Goal: Task Accomplishment & Management: Use online tool/utility

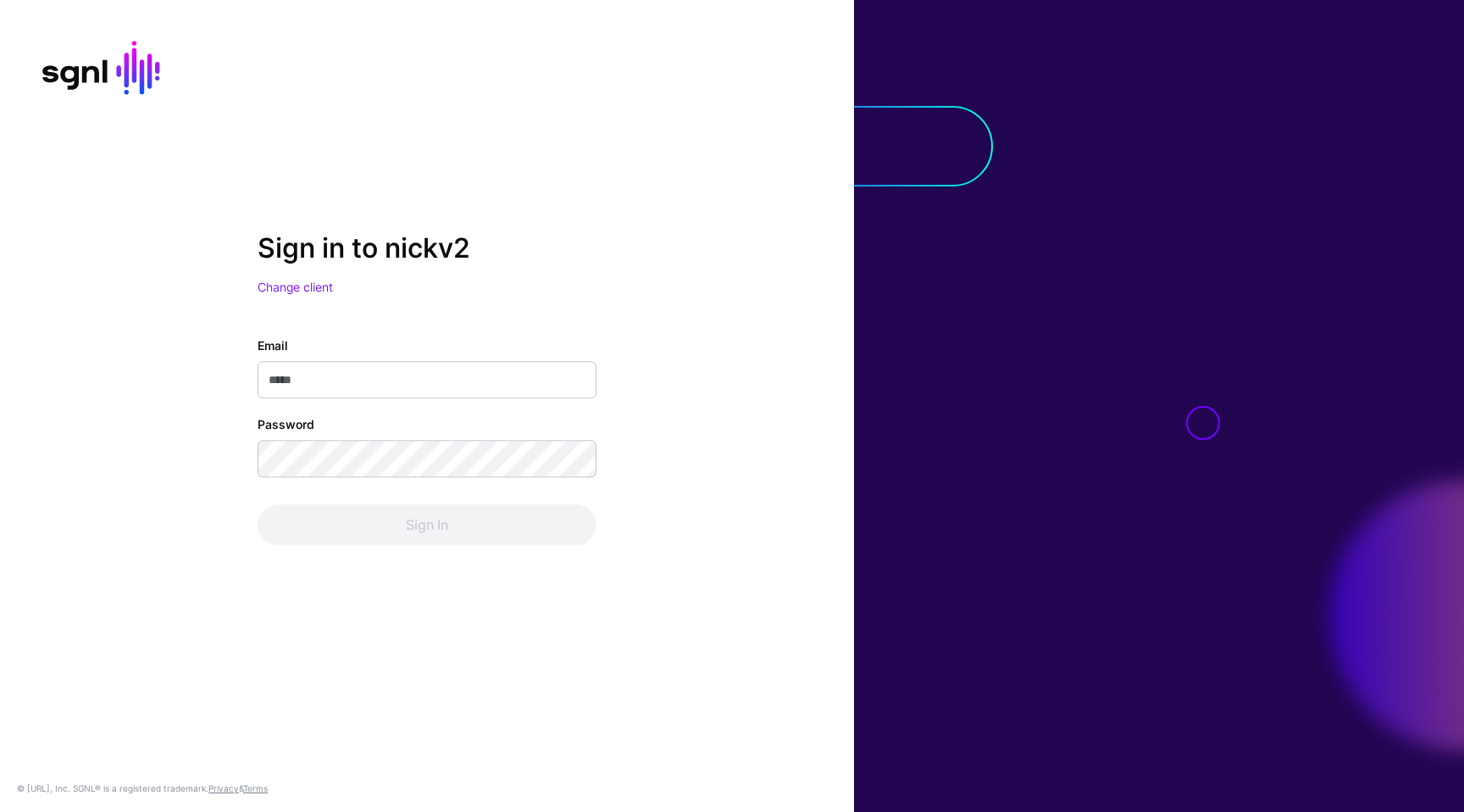
click at [407, 360] on div "Email" at bounding box center [426, 368] width 339 height 62
click at [407, 373] on input "Email" at bounding box center [426, 380] width 339 height 38
type input "**********"
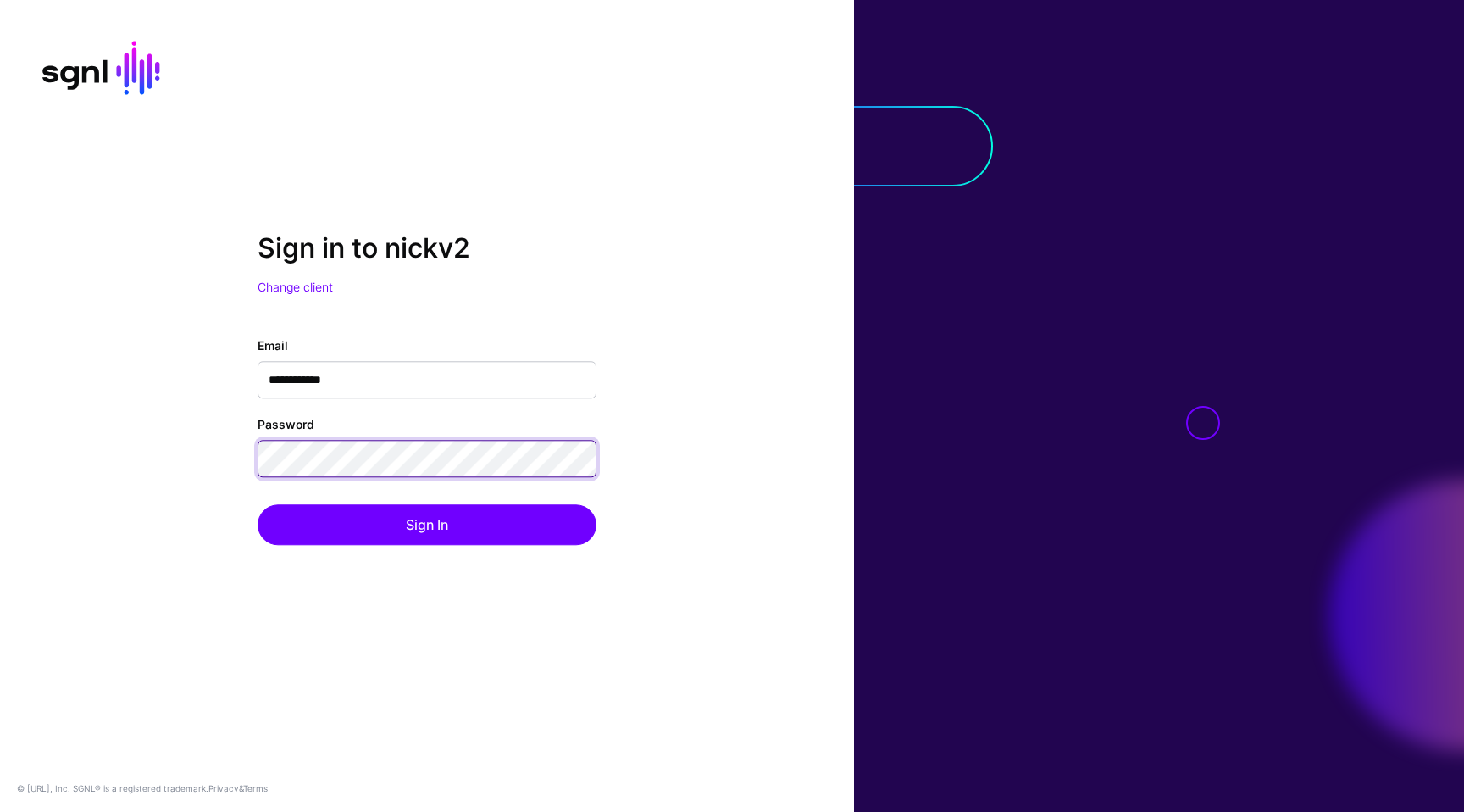
click at [258, 505] on button "Sign In" at bounding box center [426, 526] width 339 height 41
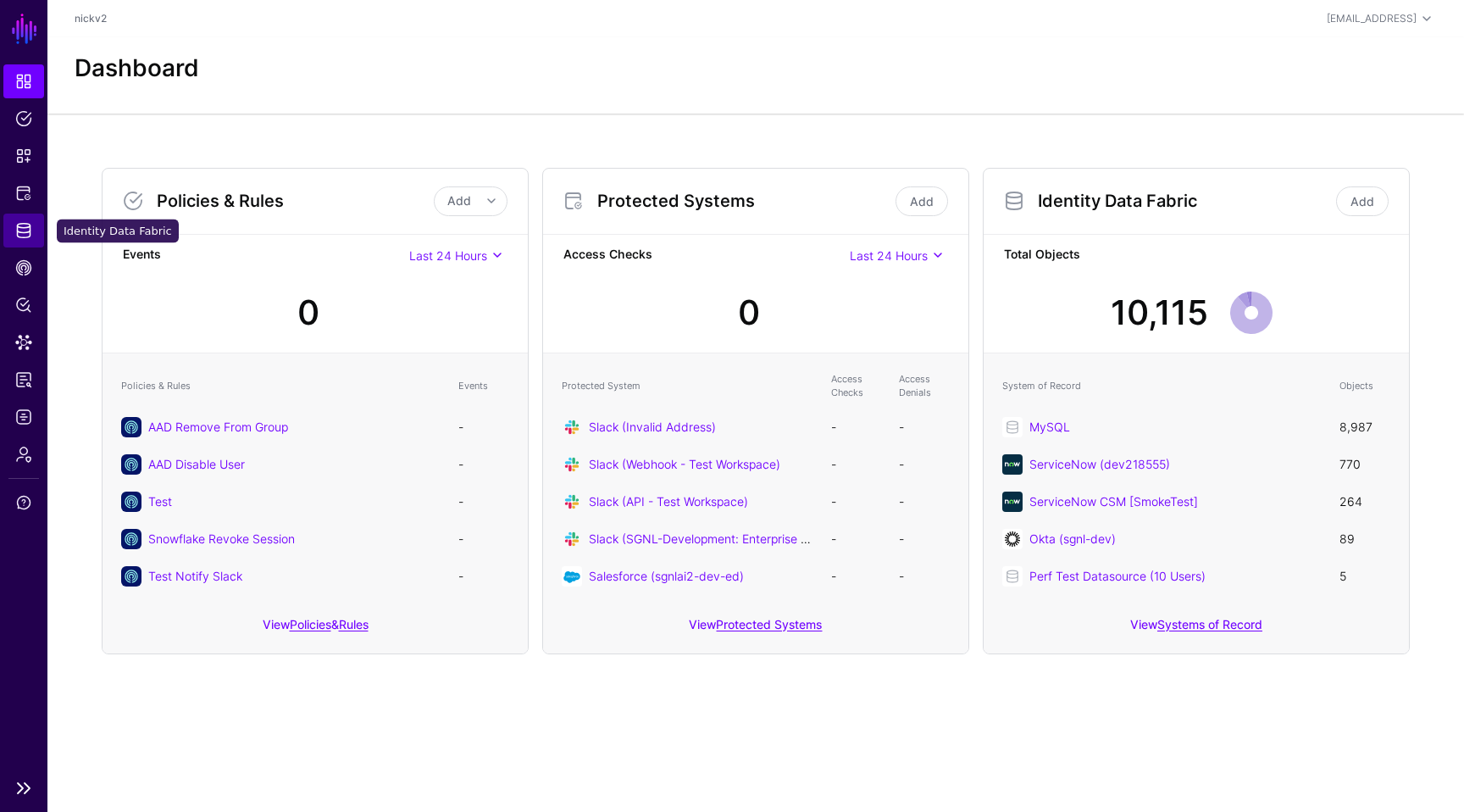
click at [17, 235] on span "Identity Data Fabric" at bounding box center [24, 230] width 17 height 17
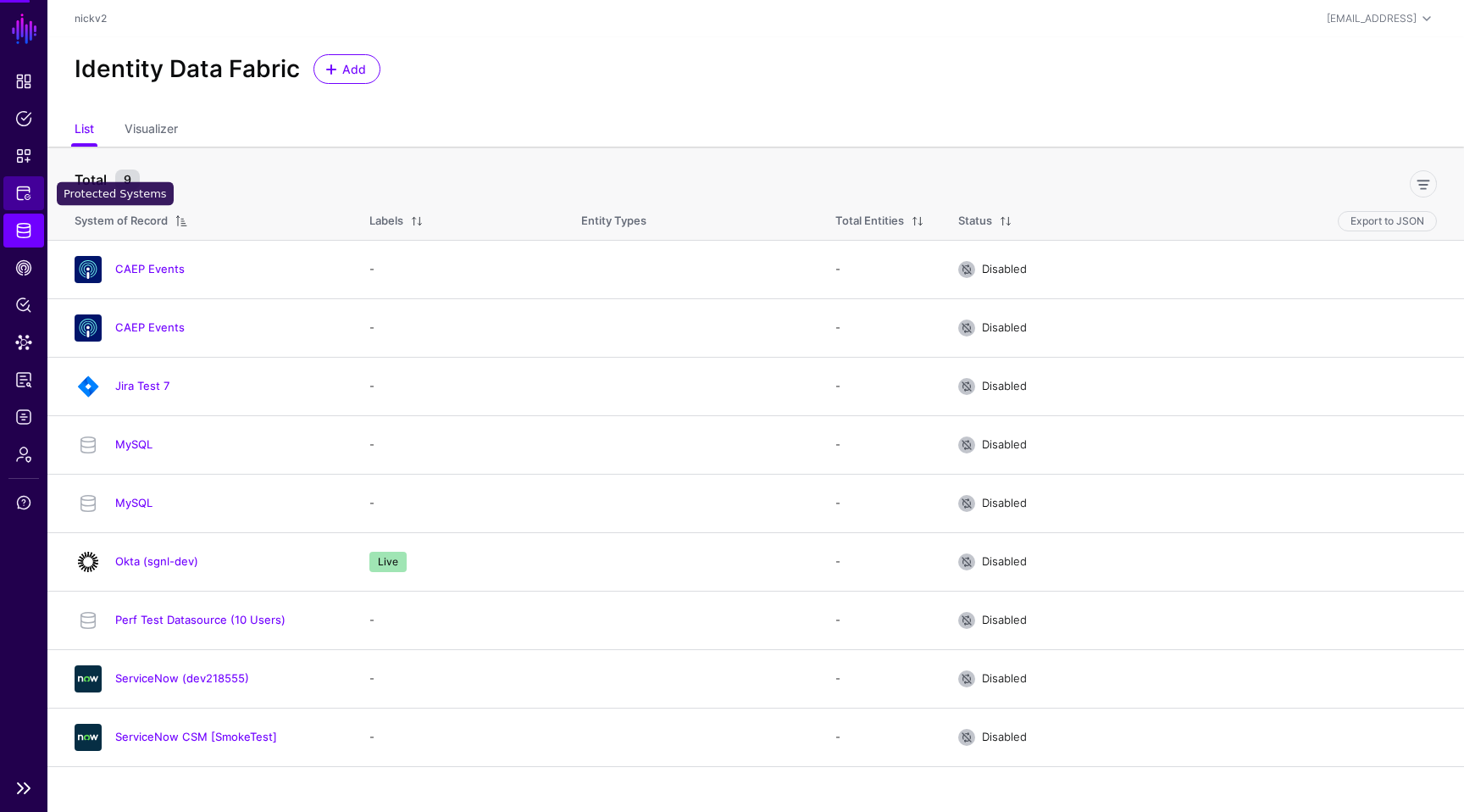
click at [18, 179] on link "Protected Systems" at bounding box center [24, 193] width 41 height 34
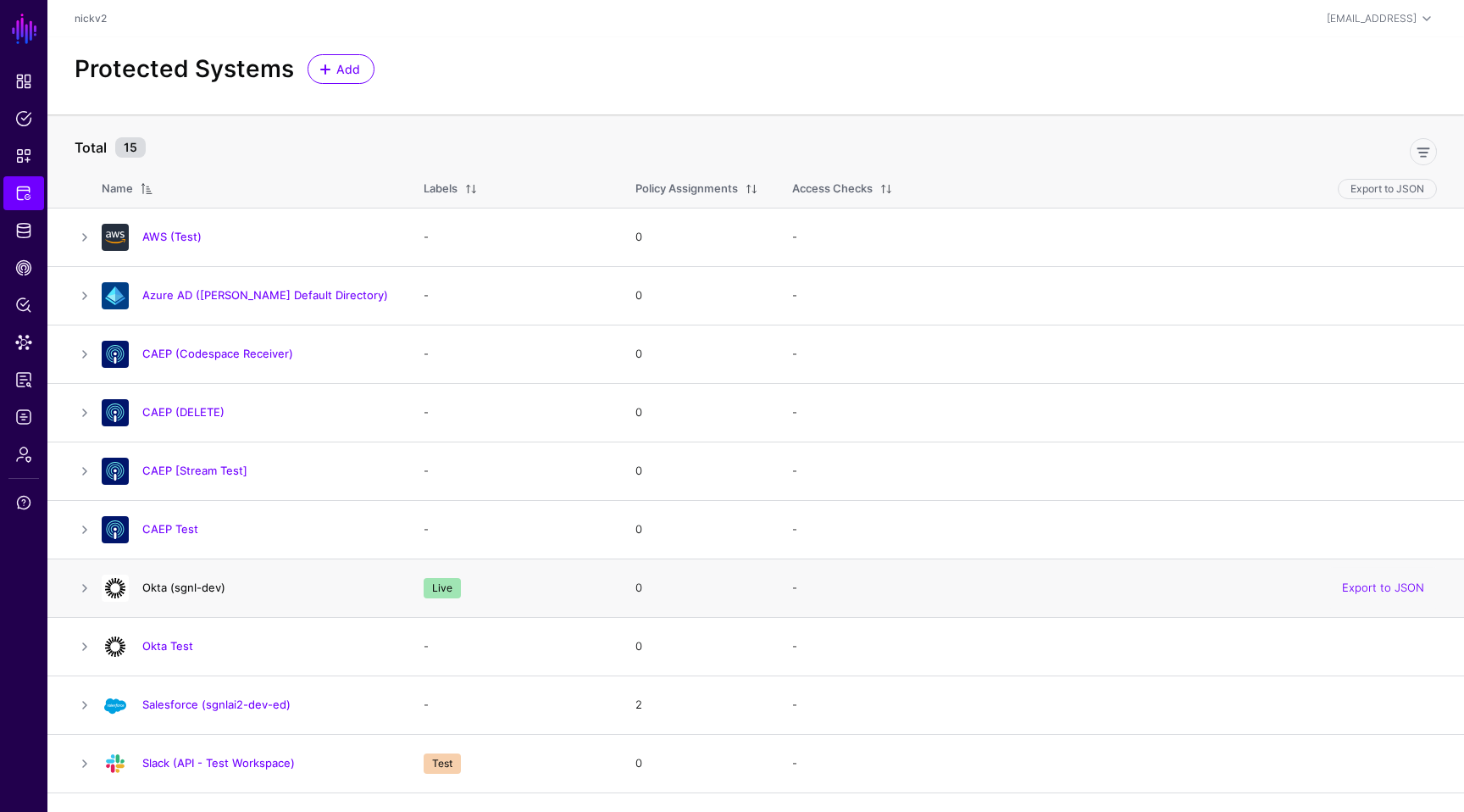
click at [183, 585] on link "Okta (sgnl-dev)" at bounding box center [184, 587] width 83 height 14
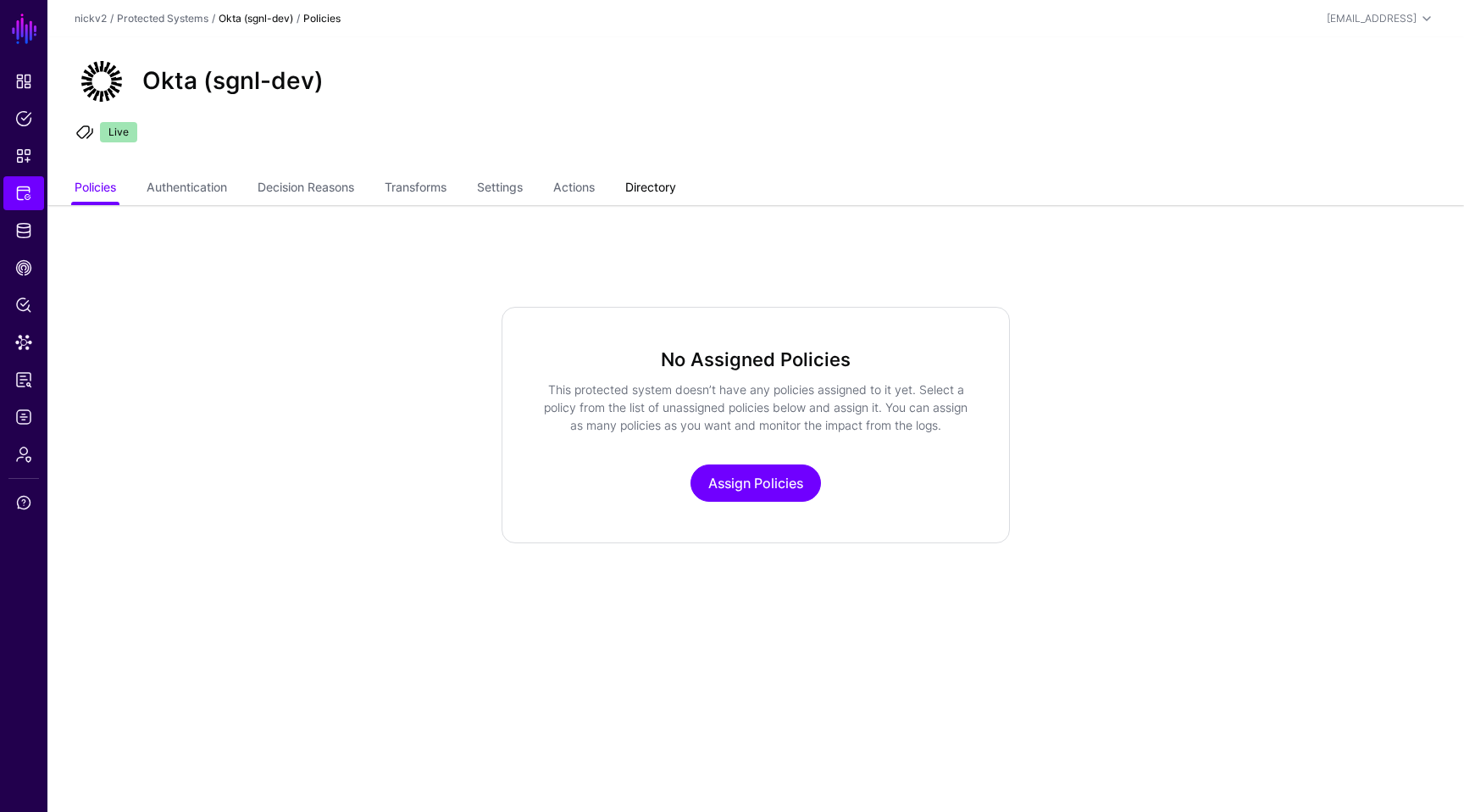
click at [655, 196] on link "Directory" at bounding box center [650, 188] width 51 height 32
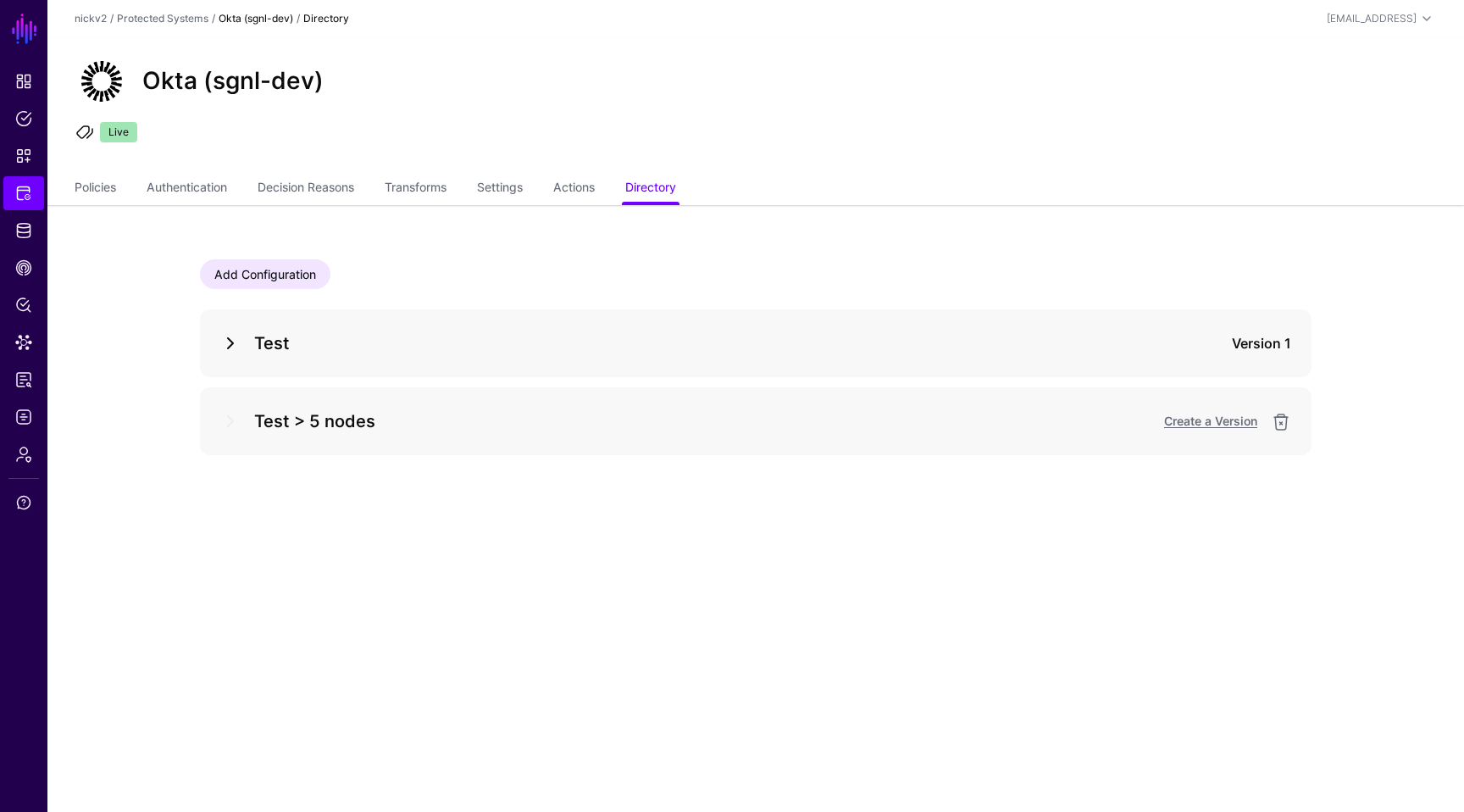
click at [222, 345] on link at bounding box center [230, 342] width 20 height 20
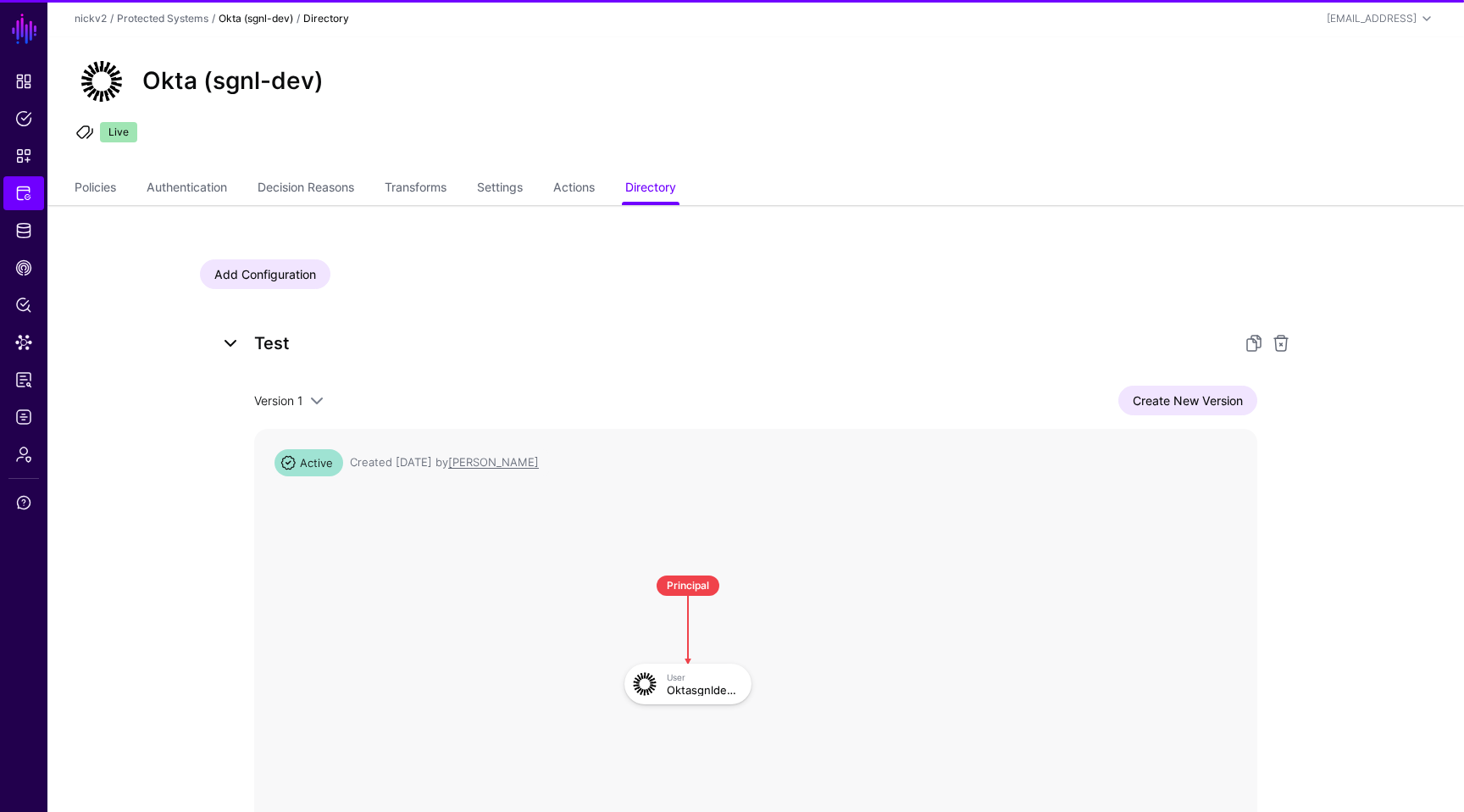
click at [223, 344] on link at bounding box center [230, 342] width 20 height 20
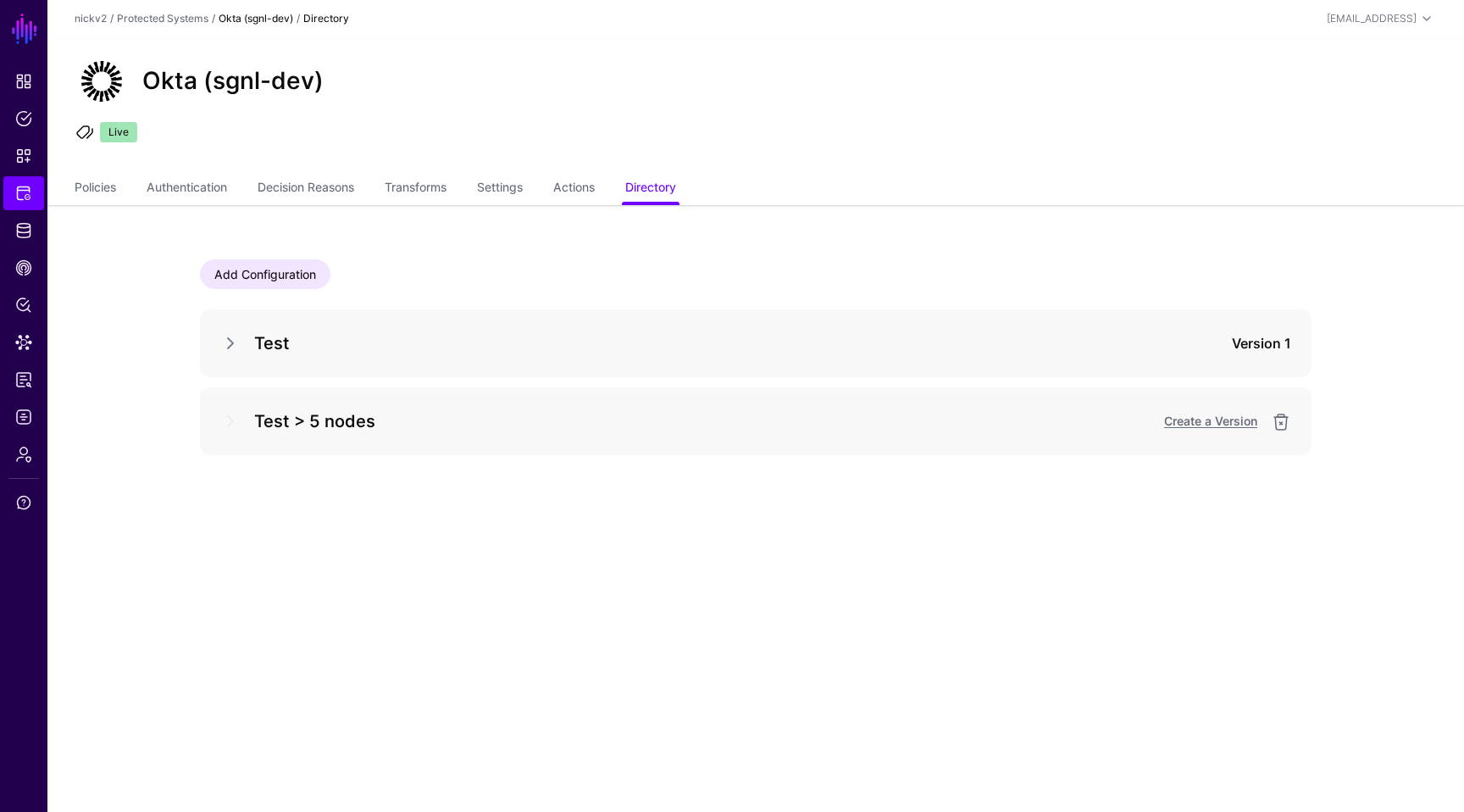
click at [228, 427] on span at bounding box center [230, 420] width 20 height 20
click at [1187, 420] on link "Create a Version" at bounding box center [1210, 420] width 94 height 14
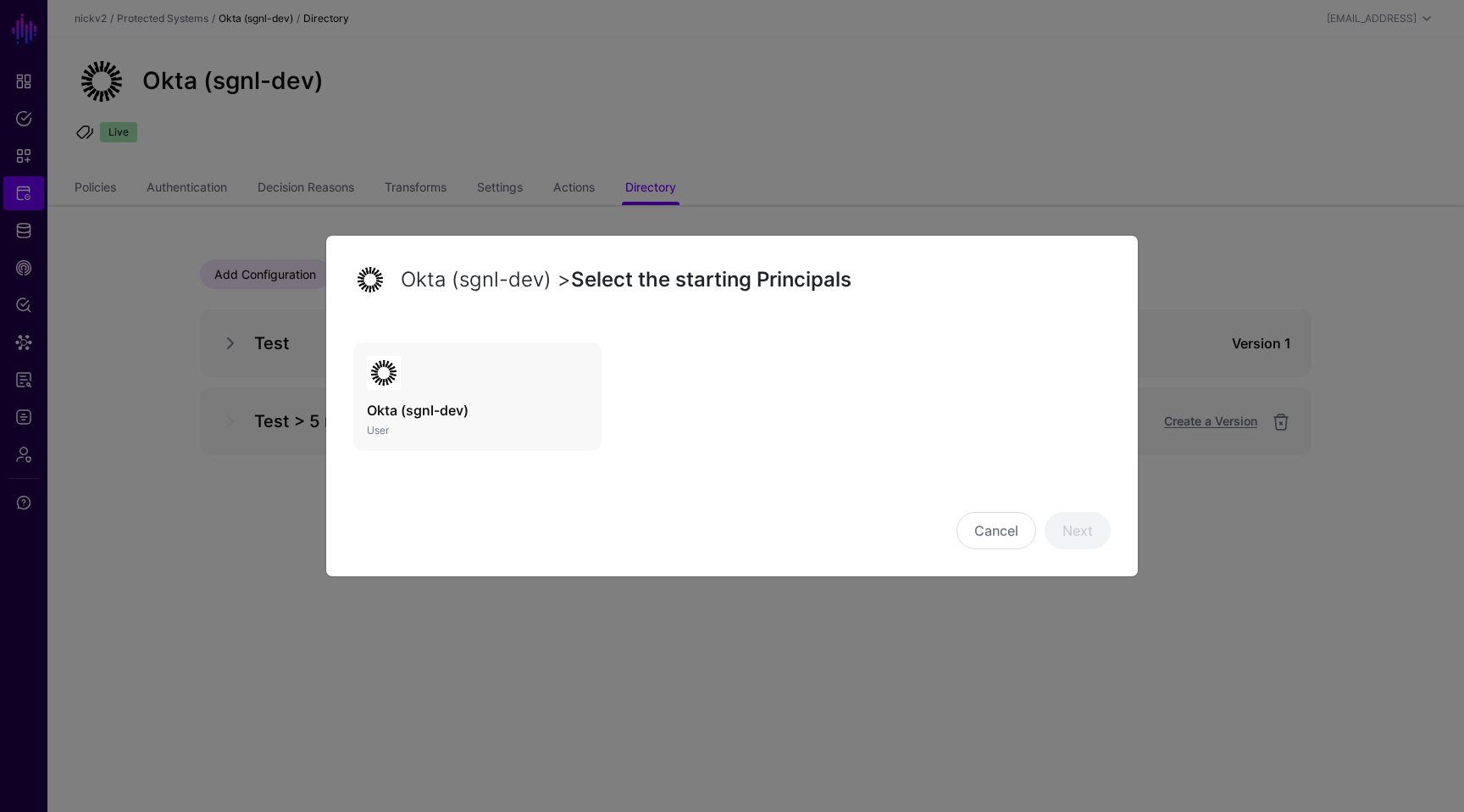
click at [441, 422] on link "Okta (sgnl-dev) User" at bounding box center [476, 396] width 248 height 108
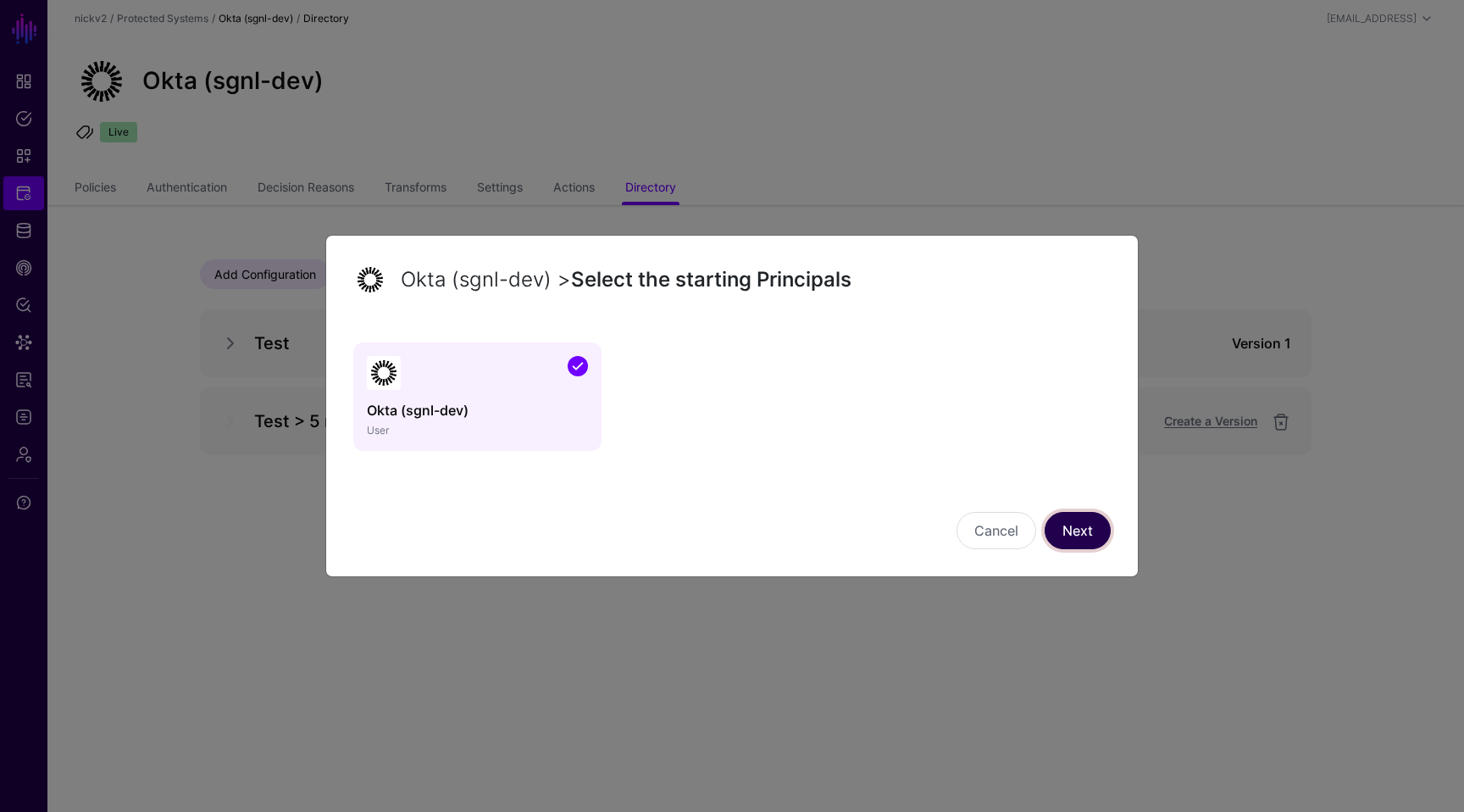
click at [1063, 517] on link "Next" at bounding box center [1077, 530] width 67 height 38
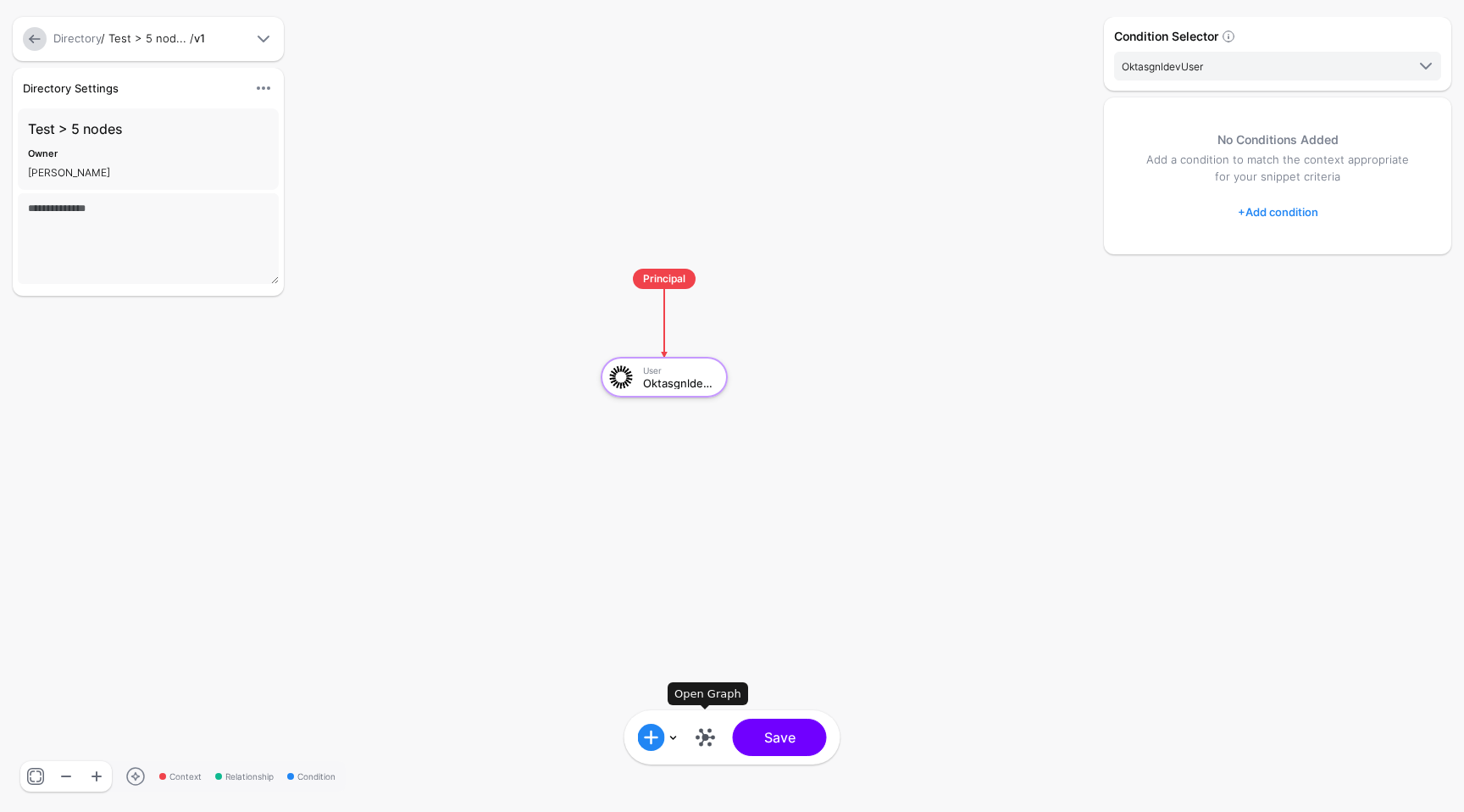
click at [718, 737] on link at bounding box center [706, 737] width 27 height 27
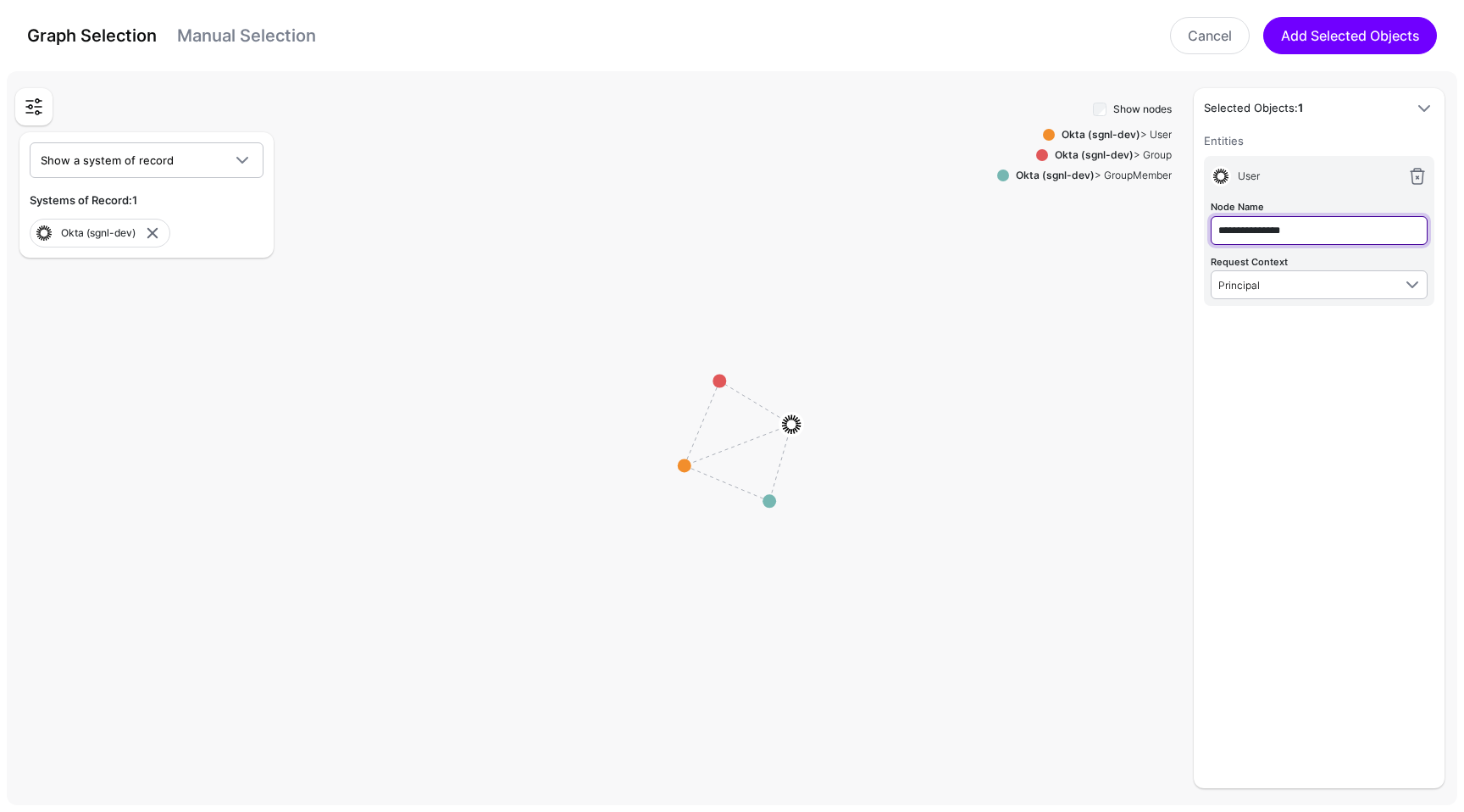
click at [1241, 233] on input "**********" at bounding box center [1318, 230] width 217 height 29
type input "****"
click at [1081, 324] on div "Show nodes Okta (sgnl-dev) > User Okta (sgnl-dev) > Group Okta (sgnl-dev) > Gro…" at bounding box center [1084, 443] width 175 height 690
click at [719, 373] on g at bounding box center [739, 442] width 146402 height 74044
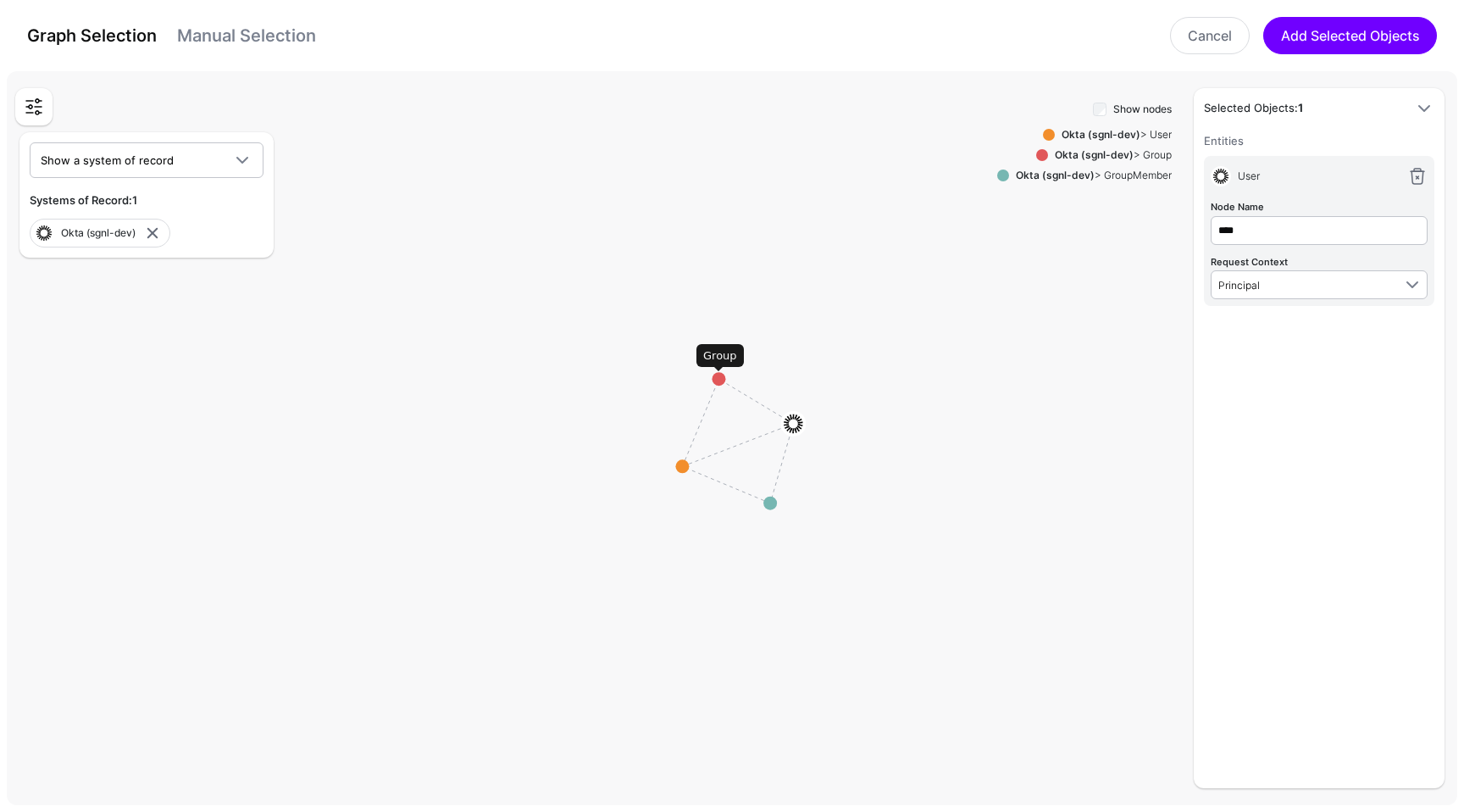
click at [718, 380] on circle at bounding box center [718, 379] width 14 height 14
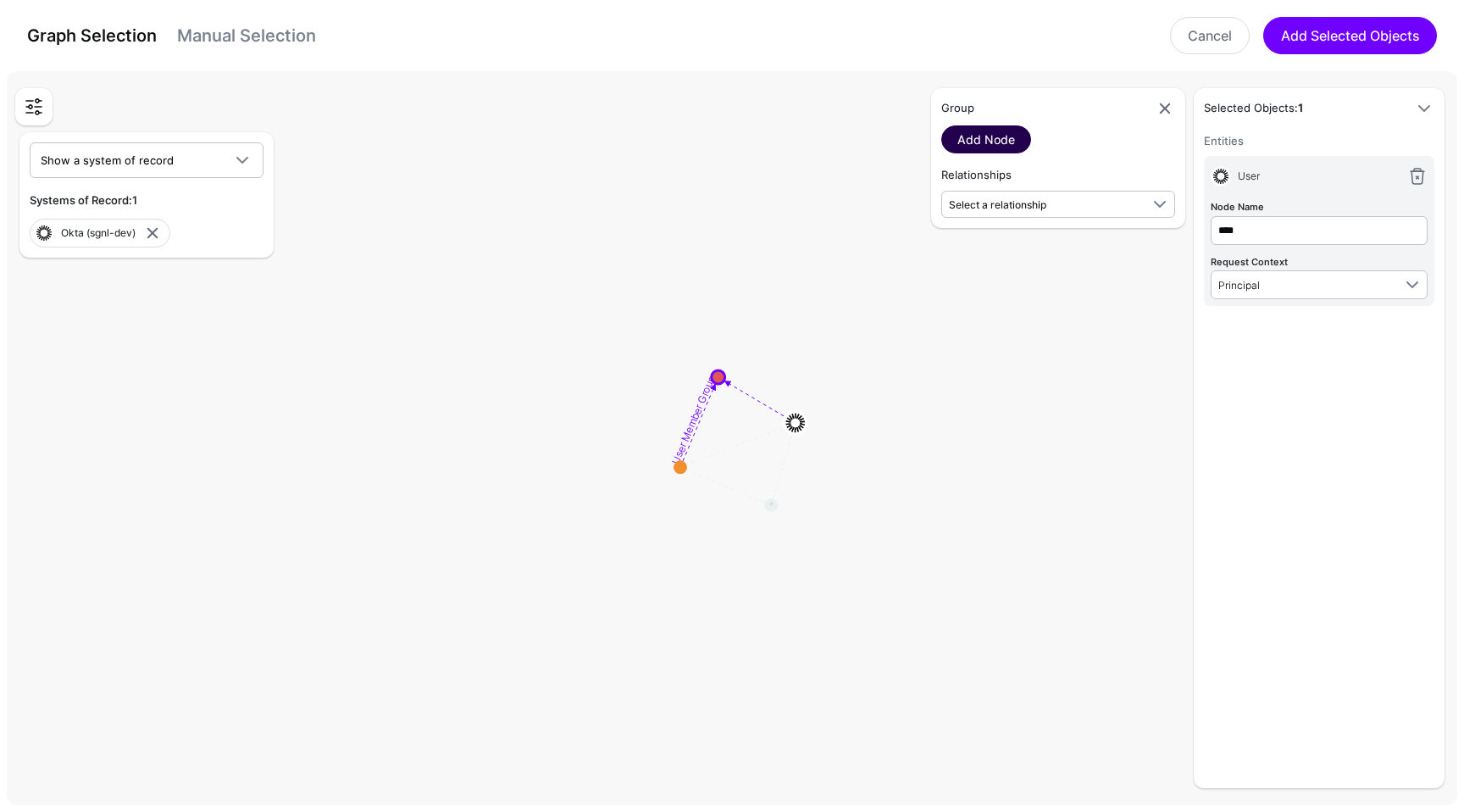
click at [987, 125] on link "Add Node" at bounding box center [986, 139] width 90 height 28
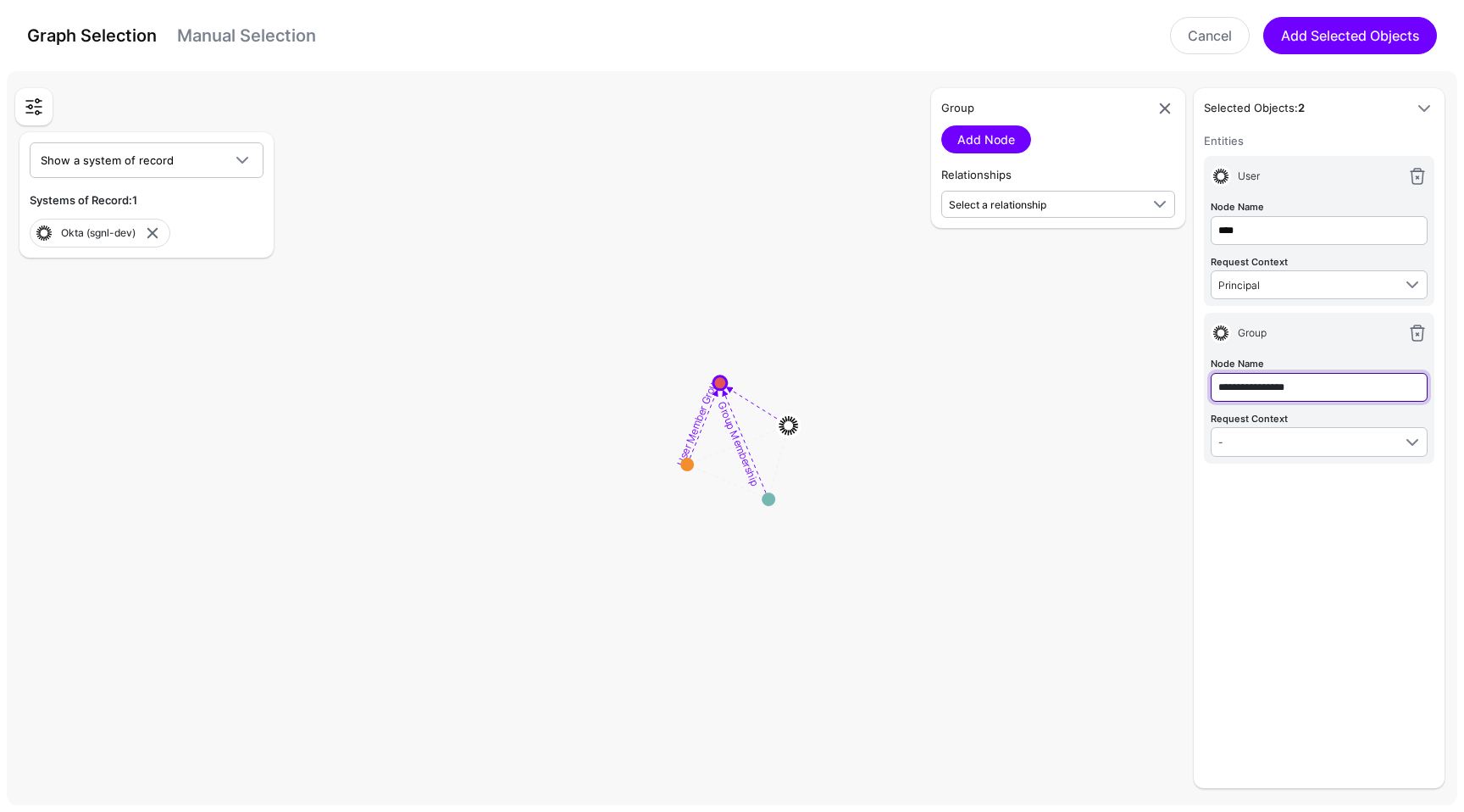
click at [1252, 398] on input "**********" at bounding box center [1318, 388] width 217 height 29
click at [1252, 393] on input "**********" at bounding box center [1318, 388] width 217 height 29
type input "*****"
click at [772, 502] on circle at bounding box center [772, 505] width 14 height 14
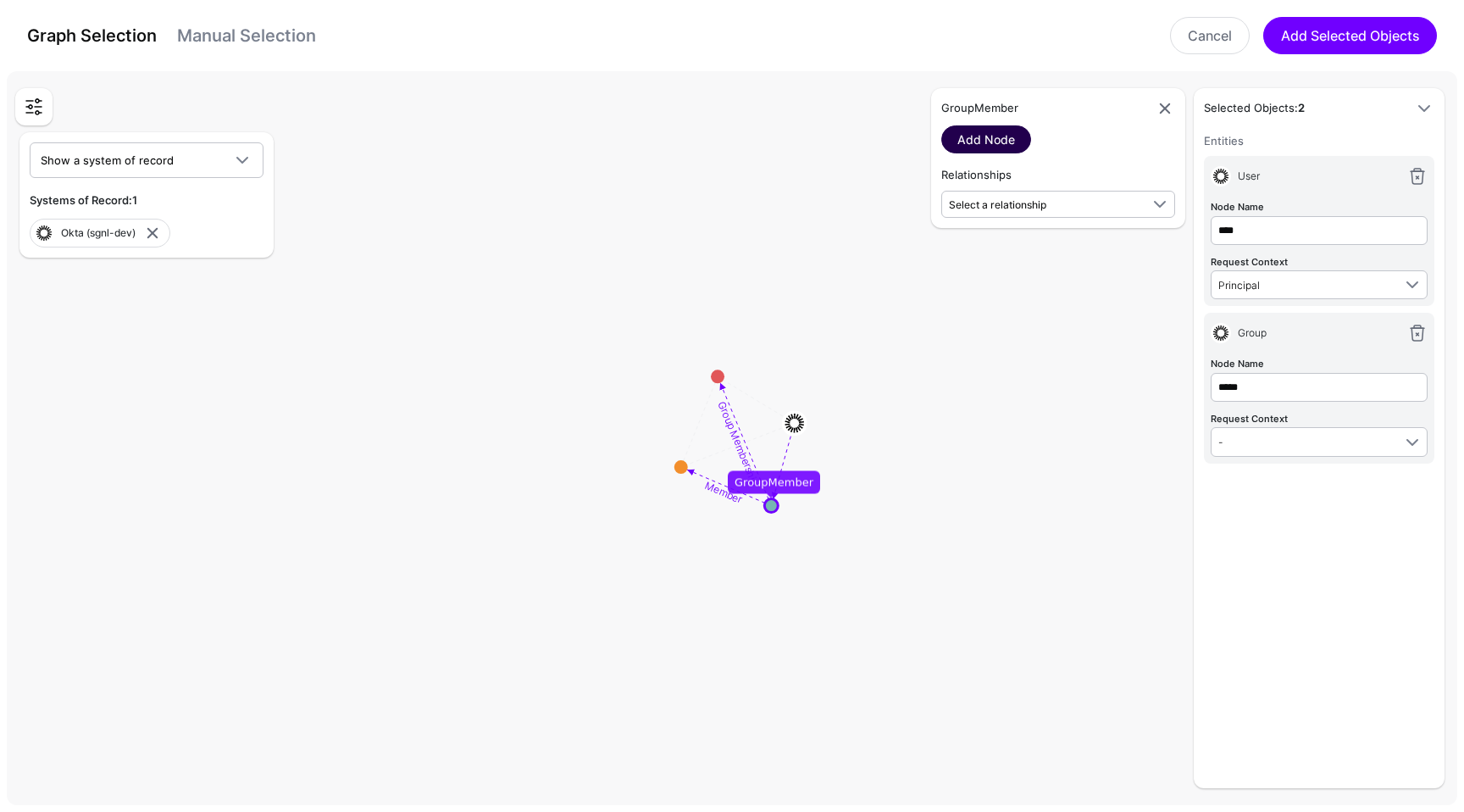
click at [985, 136] on link "Add Node" at bounding box center [986, 139] width 90 height 28
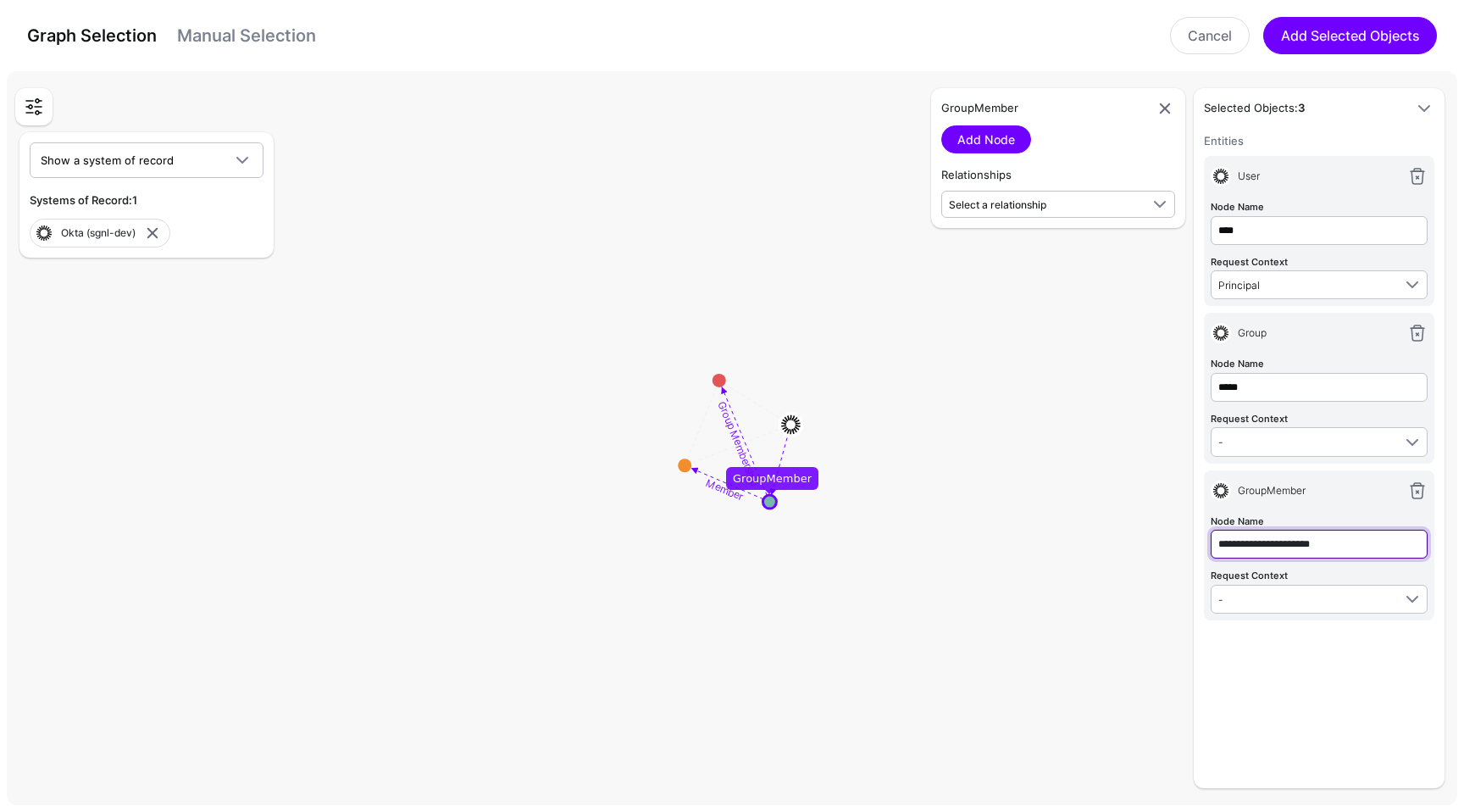
click at [1265, 547] on input "**********" at bounding box center [1318, 544] width 217 height 29
type input "**********"
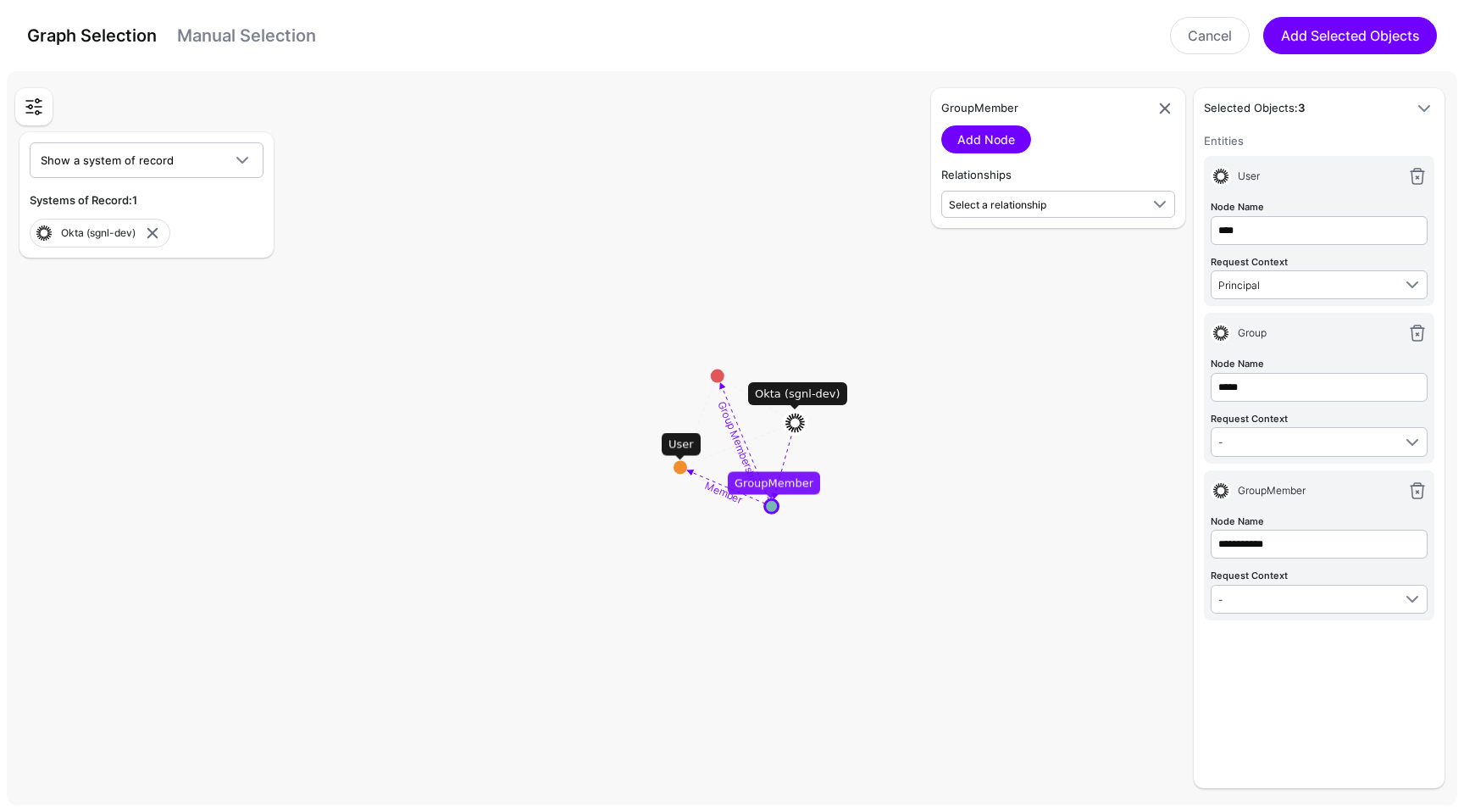
click at [677, 465] on circle at bounding box center [680, 467] width 14 height 14
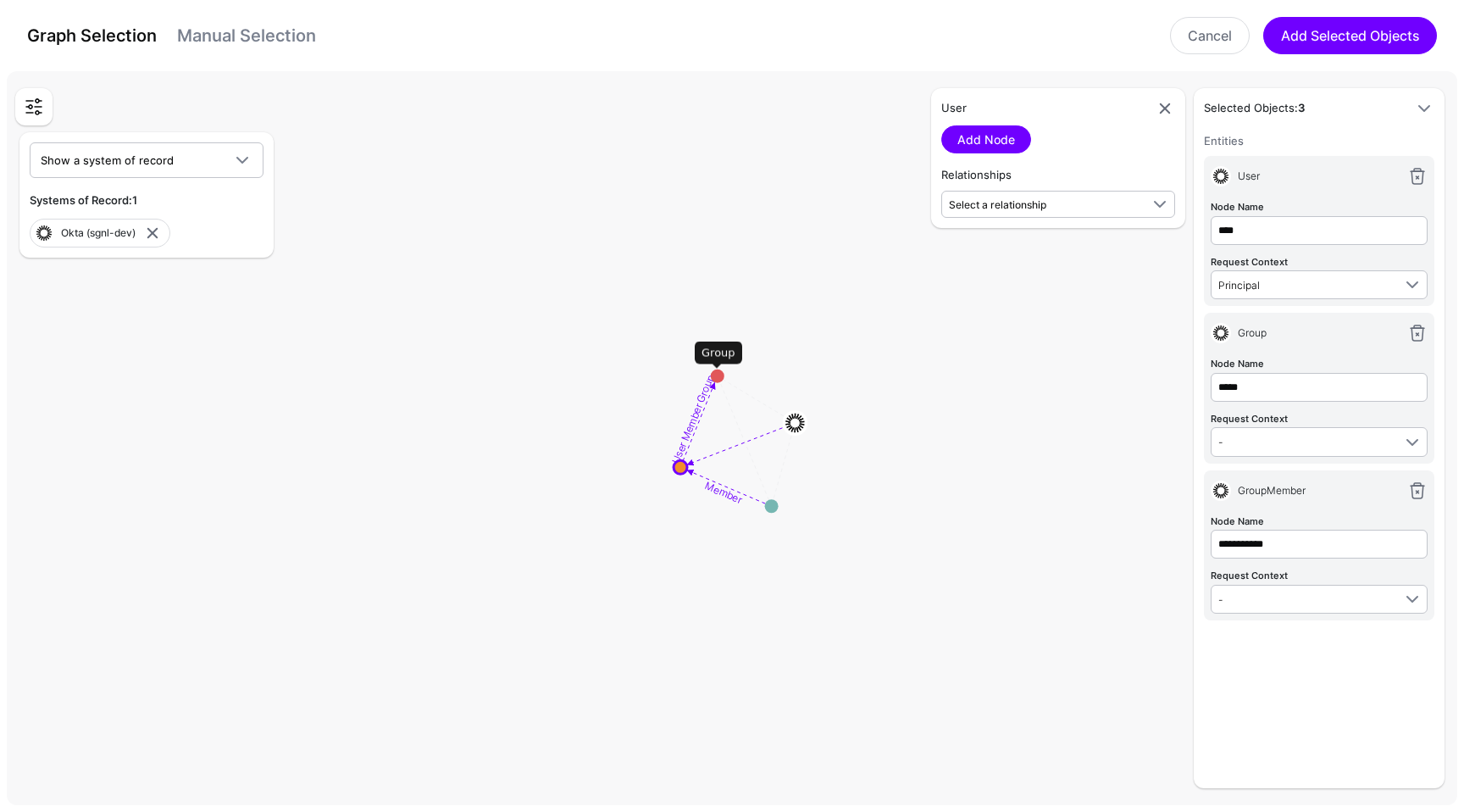
click at [718, 379] on circle at bounding box center [718, 376] width 14 height 14
click at [774, 515] on rect at bounding box center [739, 442] width 146402 height 74044
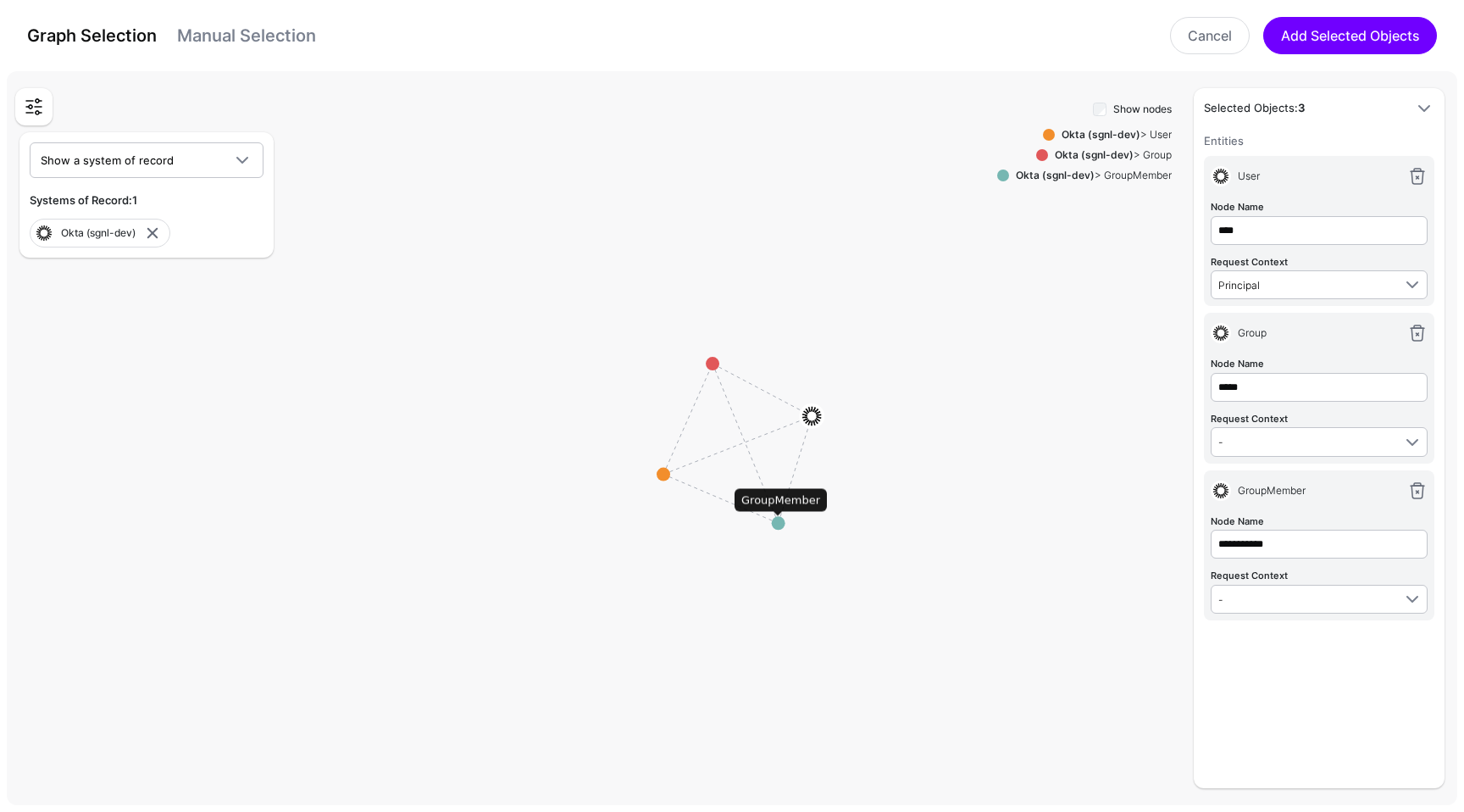
click at [780, 518] on circle at bounding box center [778, 523] width 14 height 14
click at [782, 531] on circle at bounding box center [780, 528] width 14 height 14
click at [782, 533] on circle at bounding box center [782, 533] width 14 height 14
click at [782, 533] on circle at bounding box center [784, 537] width 14 height 14
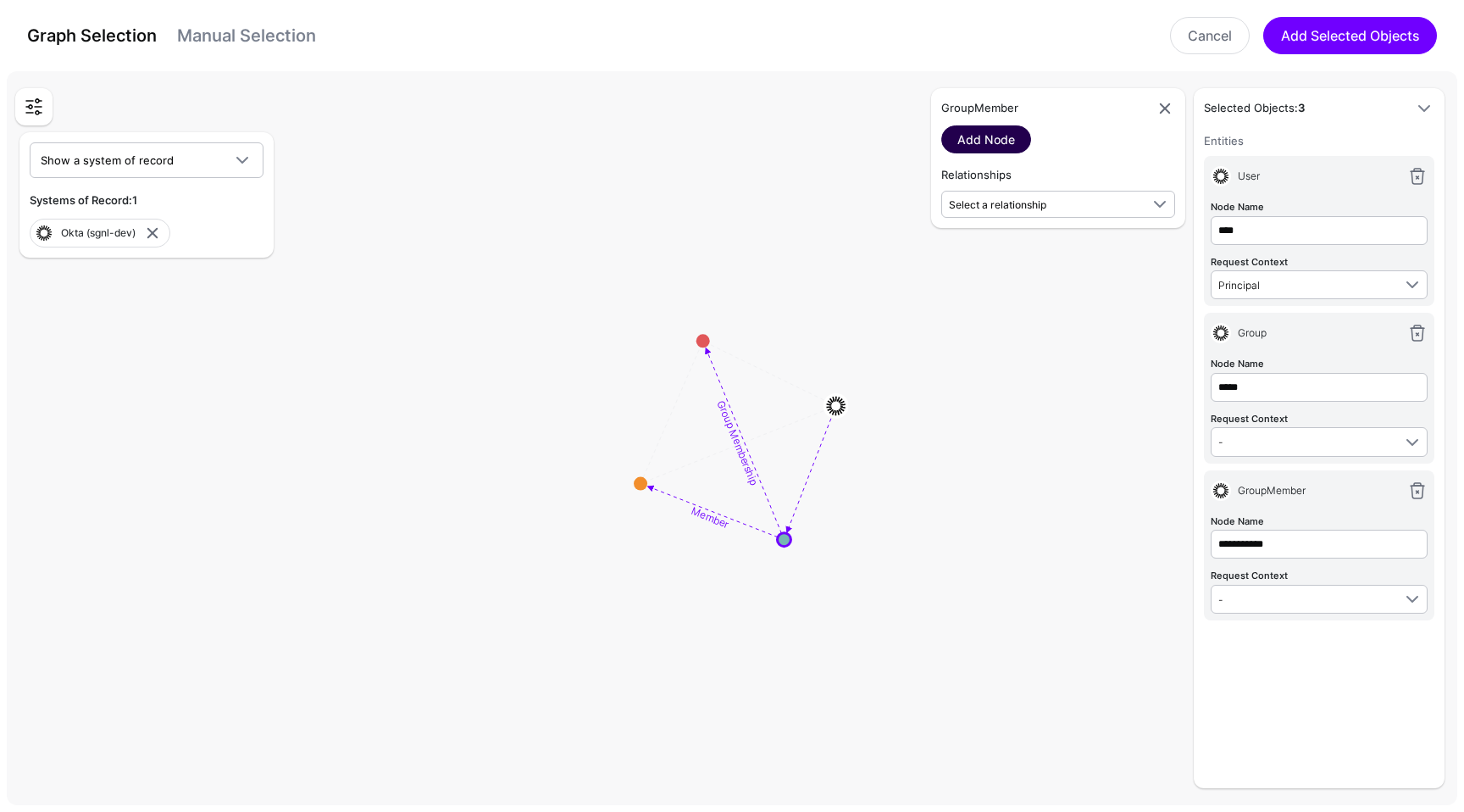
click at [975, 125] on link "Add Node" at bounding box center [986, 139] width 90 height 28
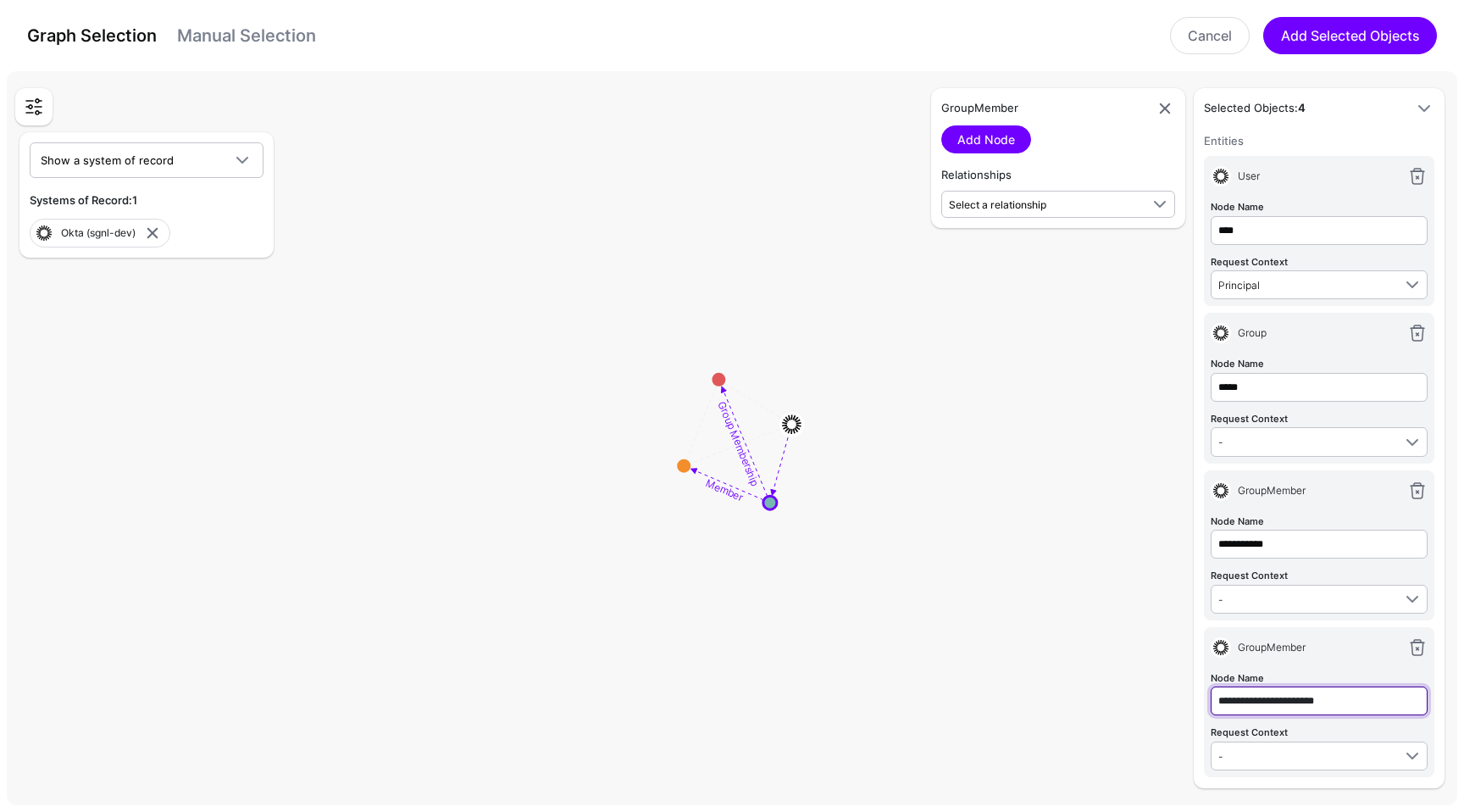
click at [1262, 690] on input "**********" at bounding box center [1318, 701] width 217 height 29
type input "**********"
click at [720, 375] on circle at bounding box center [718, 376] width 14 height 14
click at [720, 375] on circle at bounding box center [719, 380] width 14 height 14
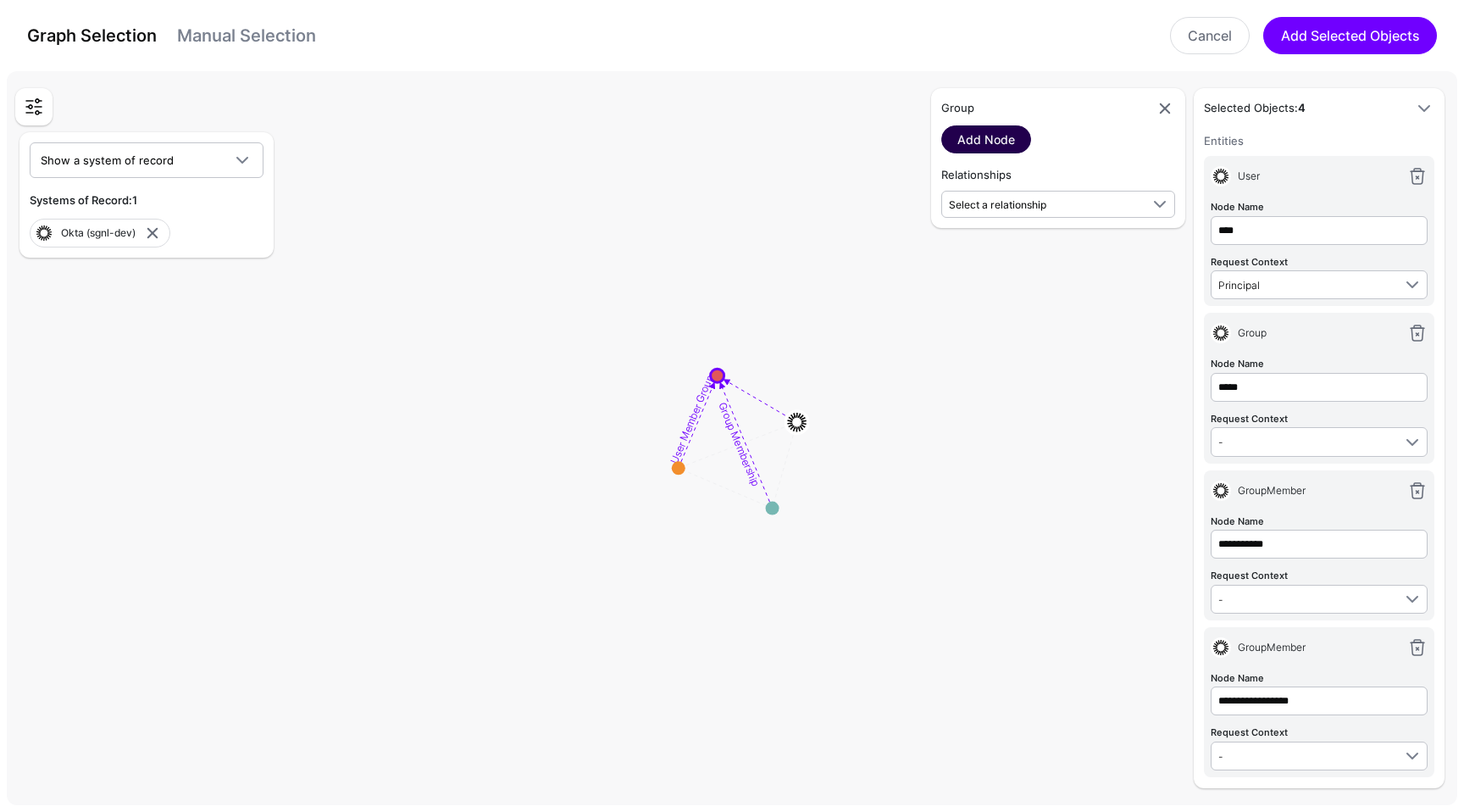
click at [984, 129] on link "Add Node" at bounding box center [986, 139] width 90 height 28
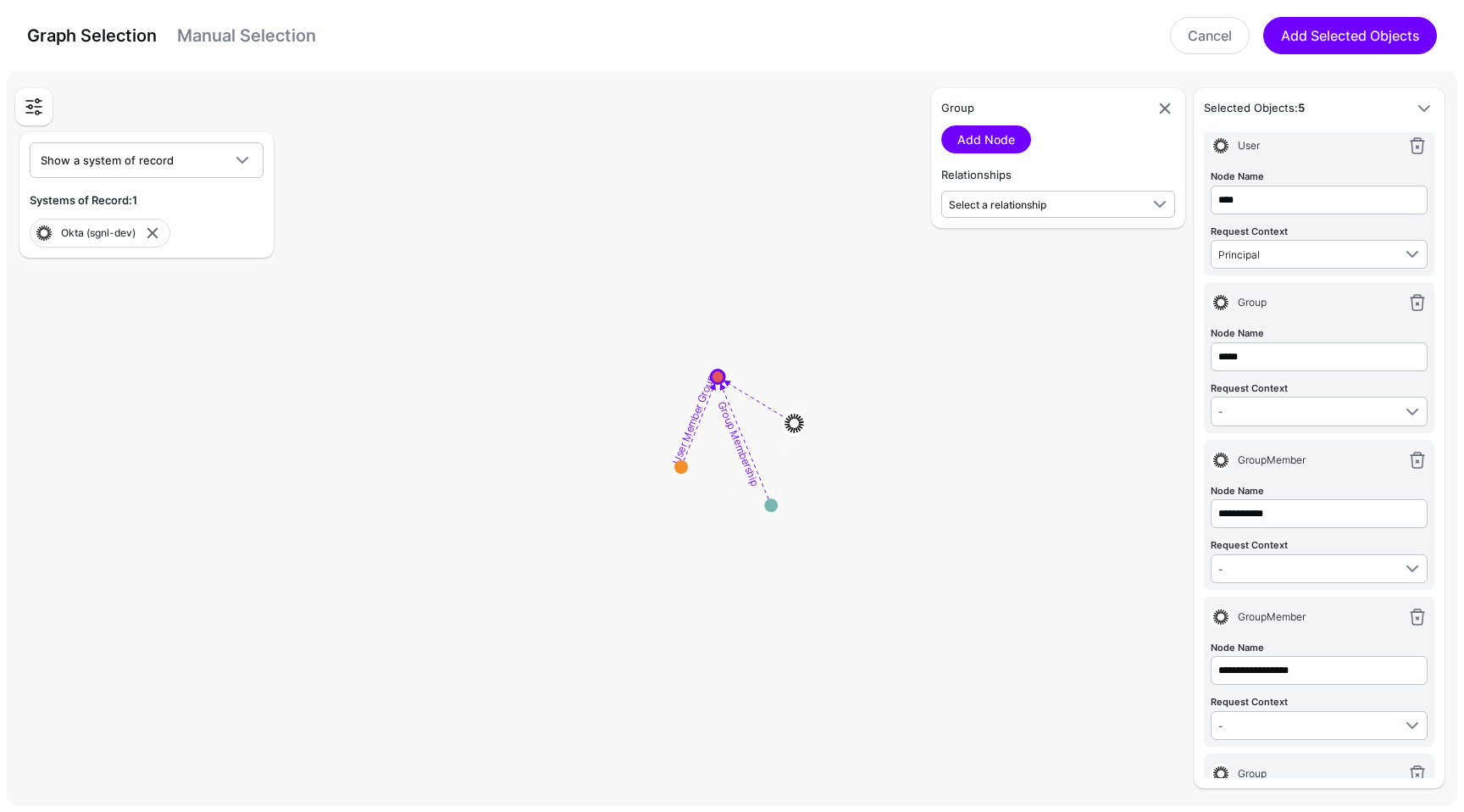
scroll to position [157, 0]
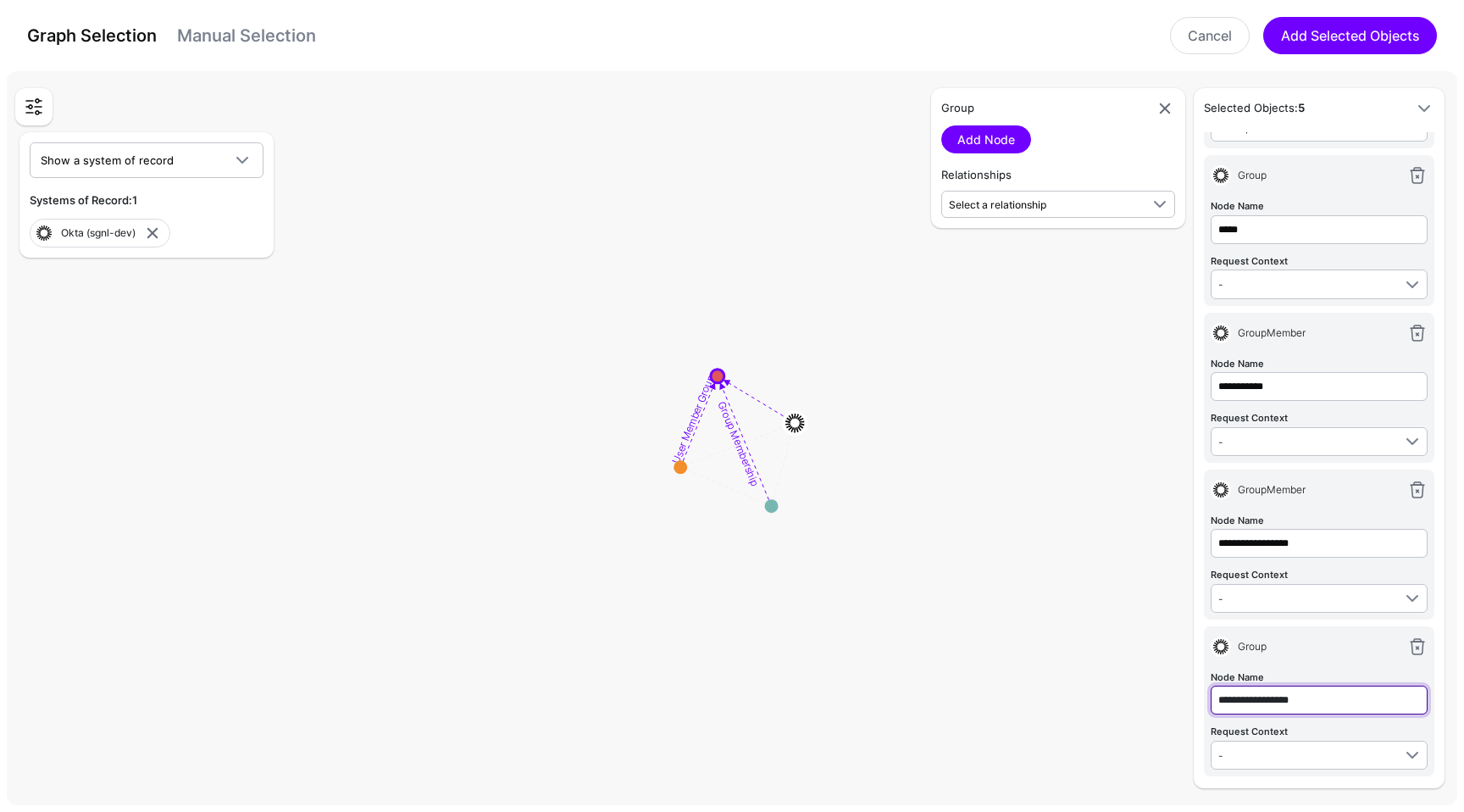
click at [1261, 686] on input "**********" at bounding box center [1318, 700] width 217 height 29
type input "**********"
click at [680, 465] on circle at bounding box center [680, 467] width 14 height 14
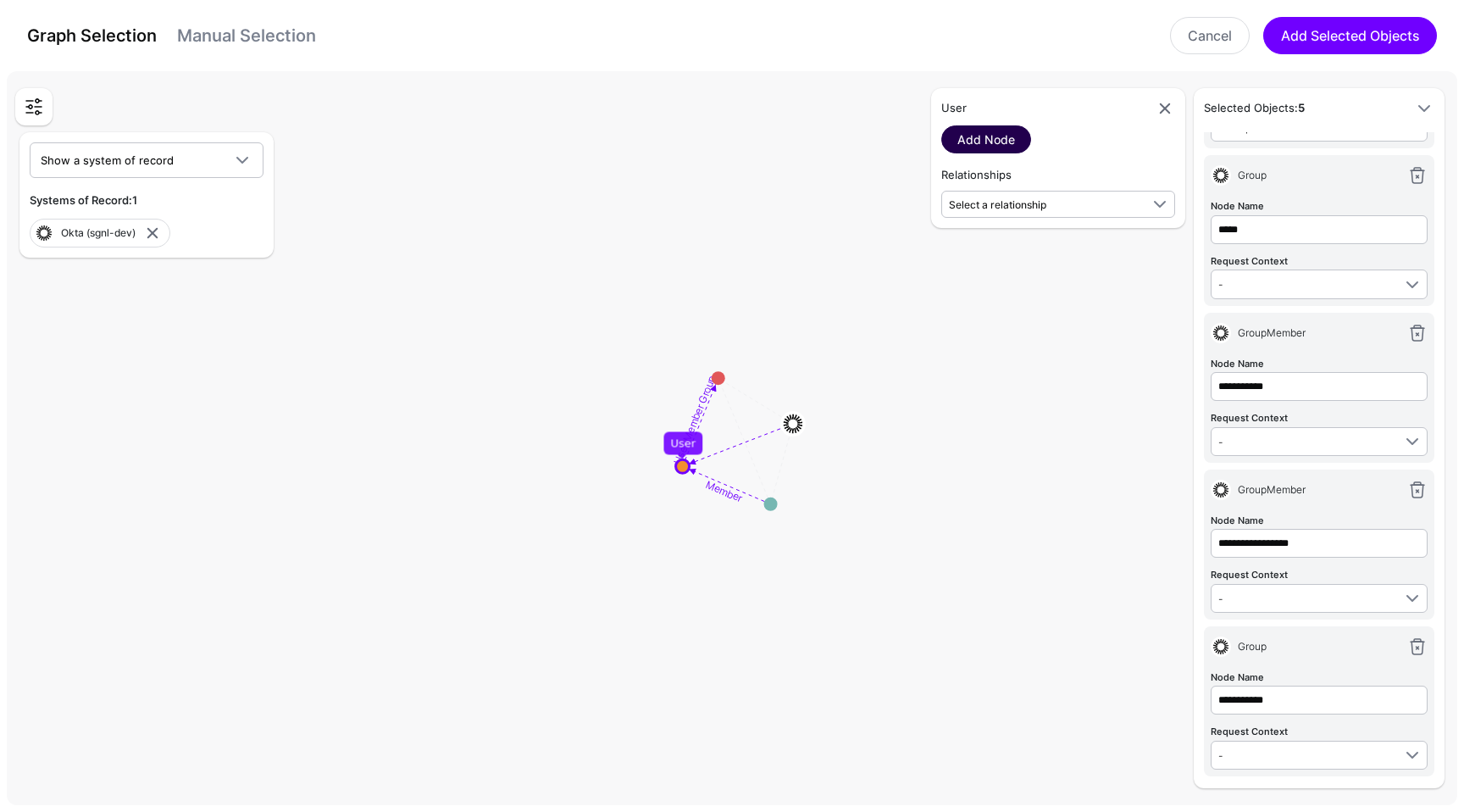
click at [971, 133] on link "Add Node" at bounding box center [986, 139] width 90 height 28
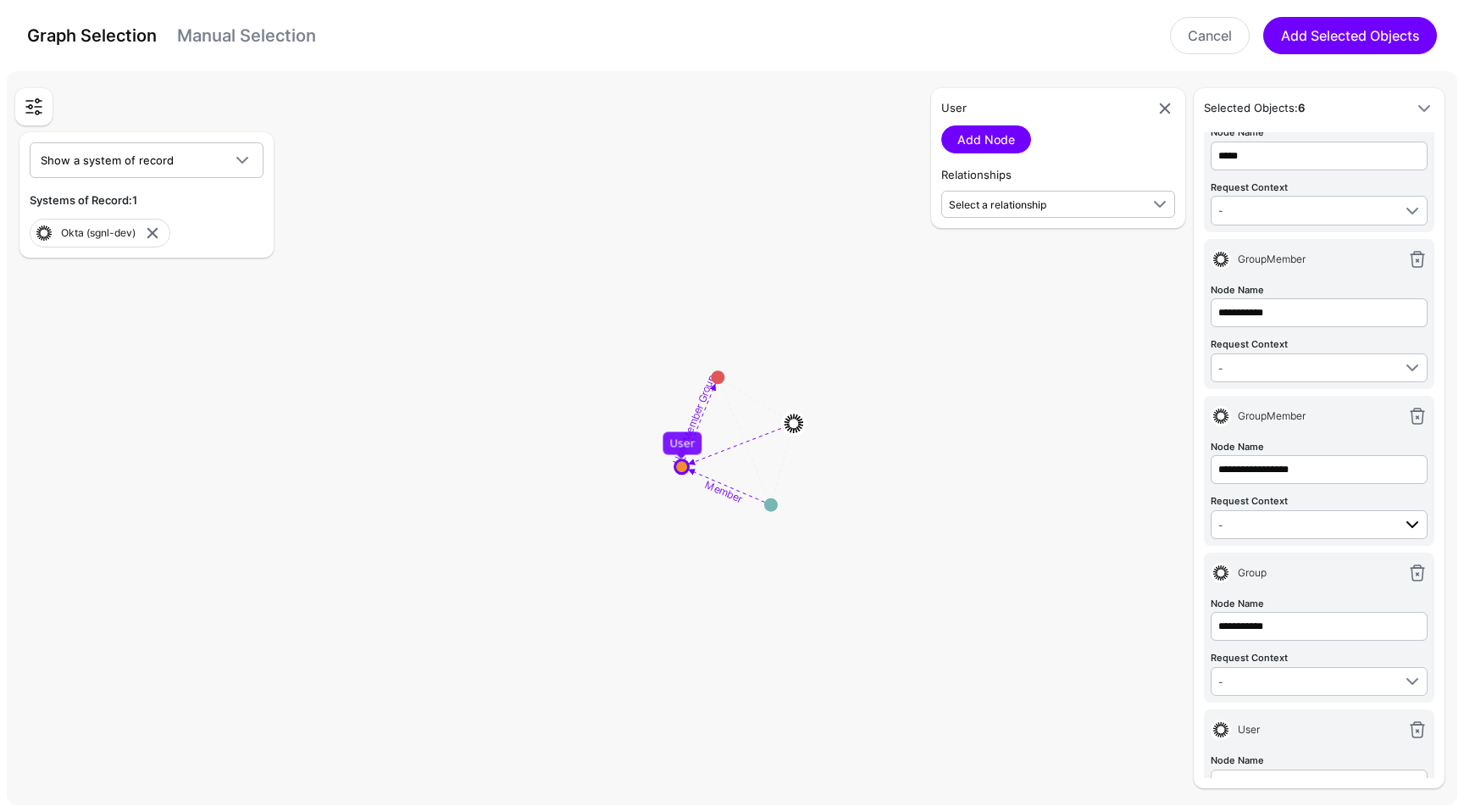
scroll to position [313, 0]
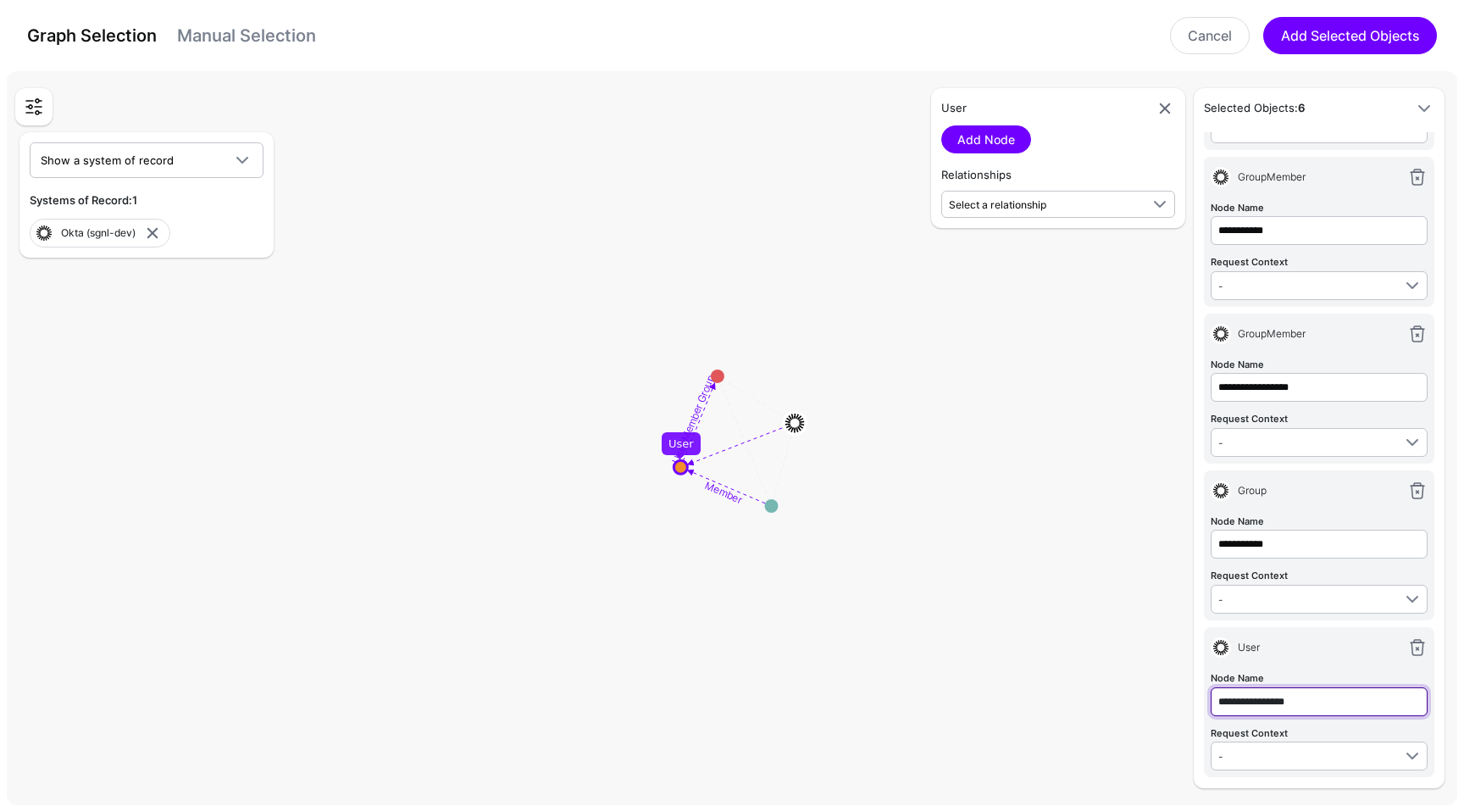
click at [1271, 695] on input "**********" at bounding box center [1318, 701] width 217 height 29
type input "*******"
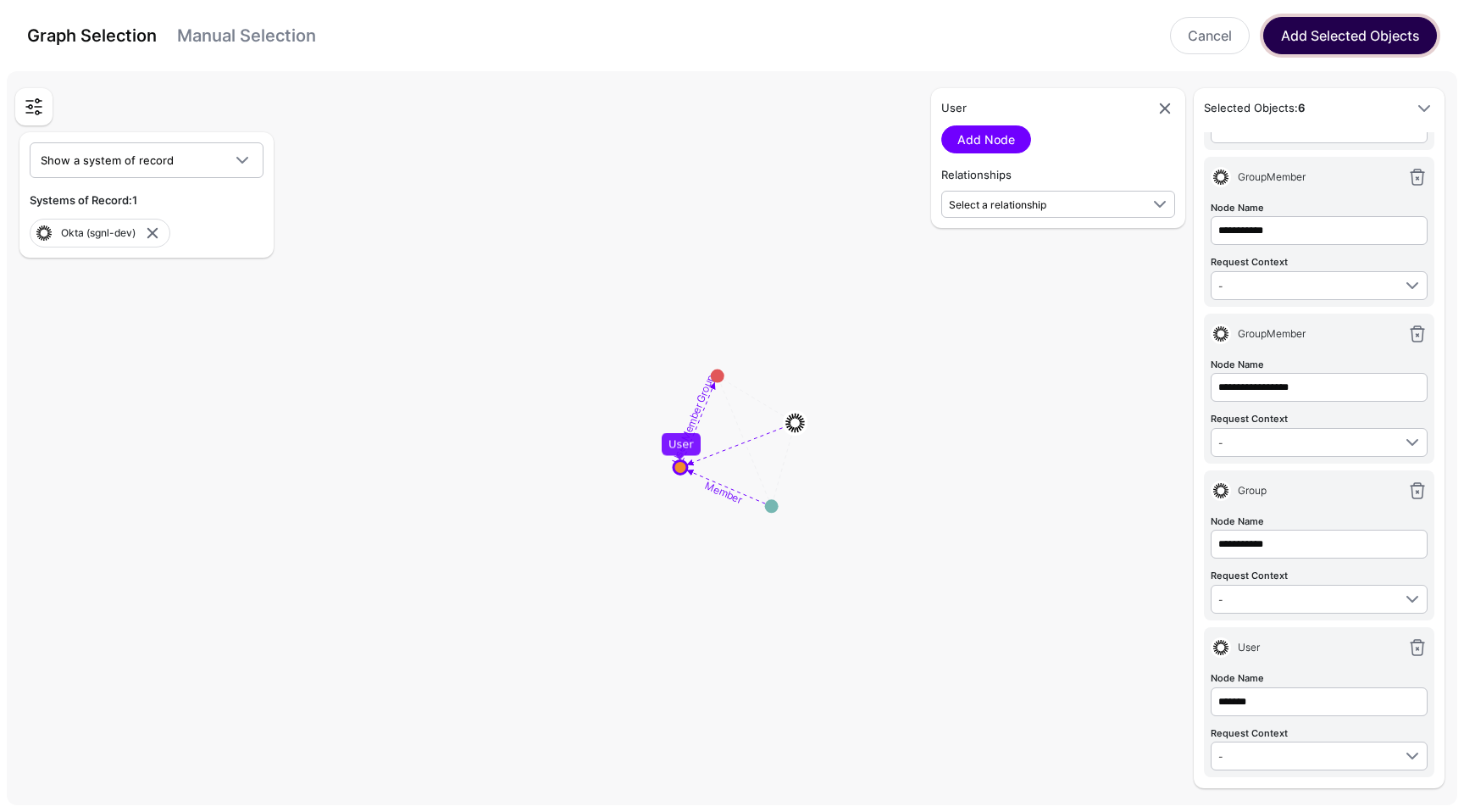
click at [1301, 51] on button "Add Selected Objects" at bounding box center [1350, 36] width 174 height 38
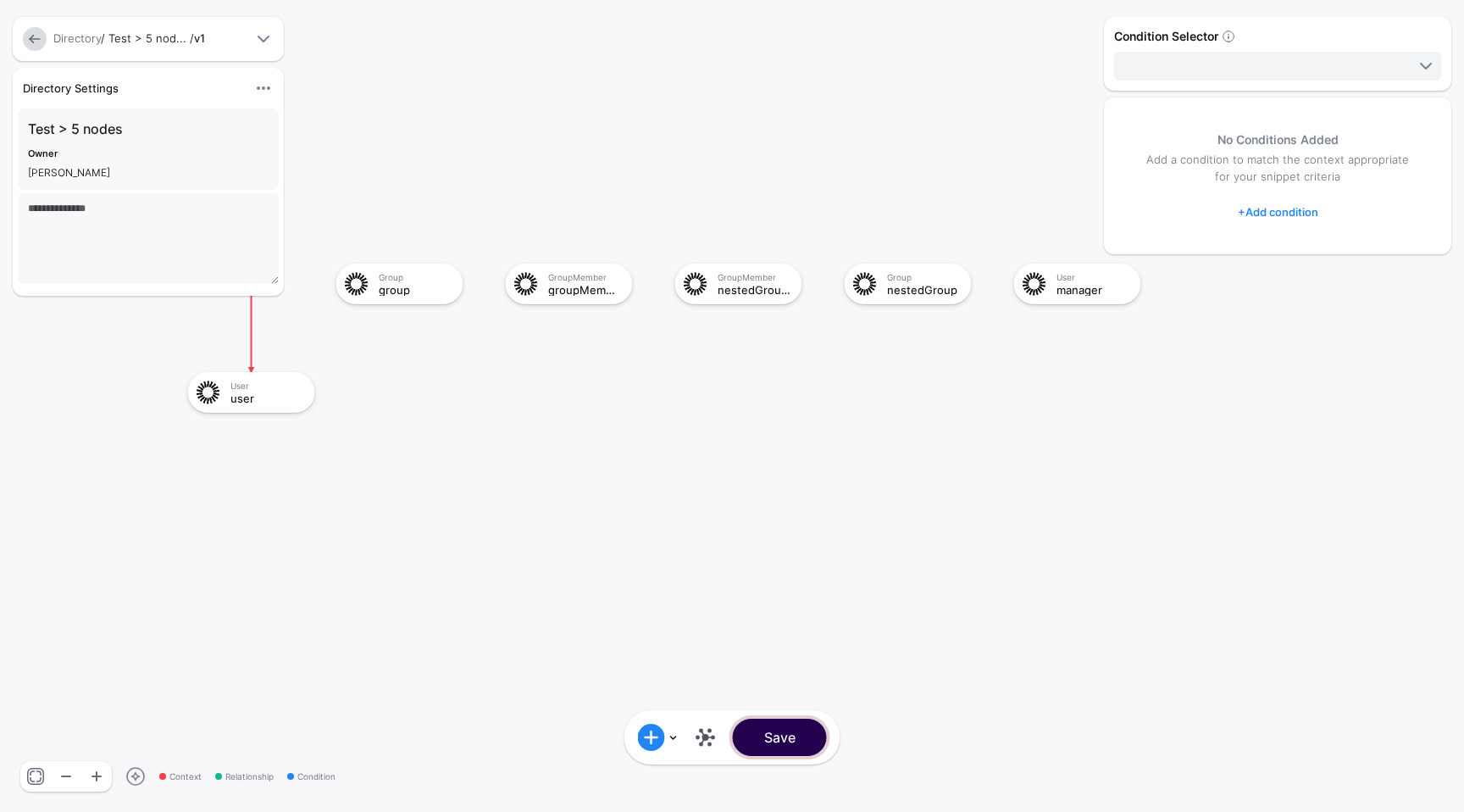
click at [791, 724] on button "Save" at bounding box center [780, 737] width 95 height 38
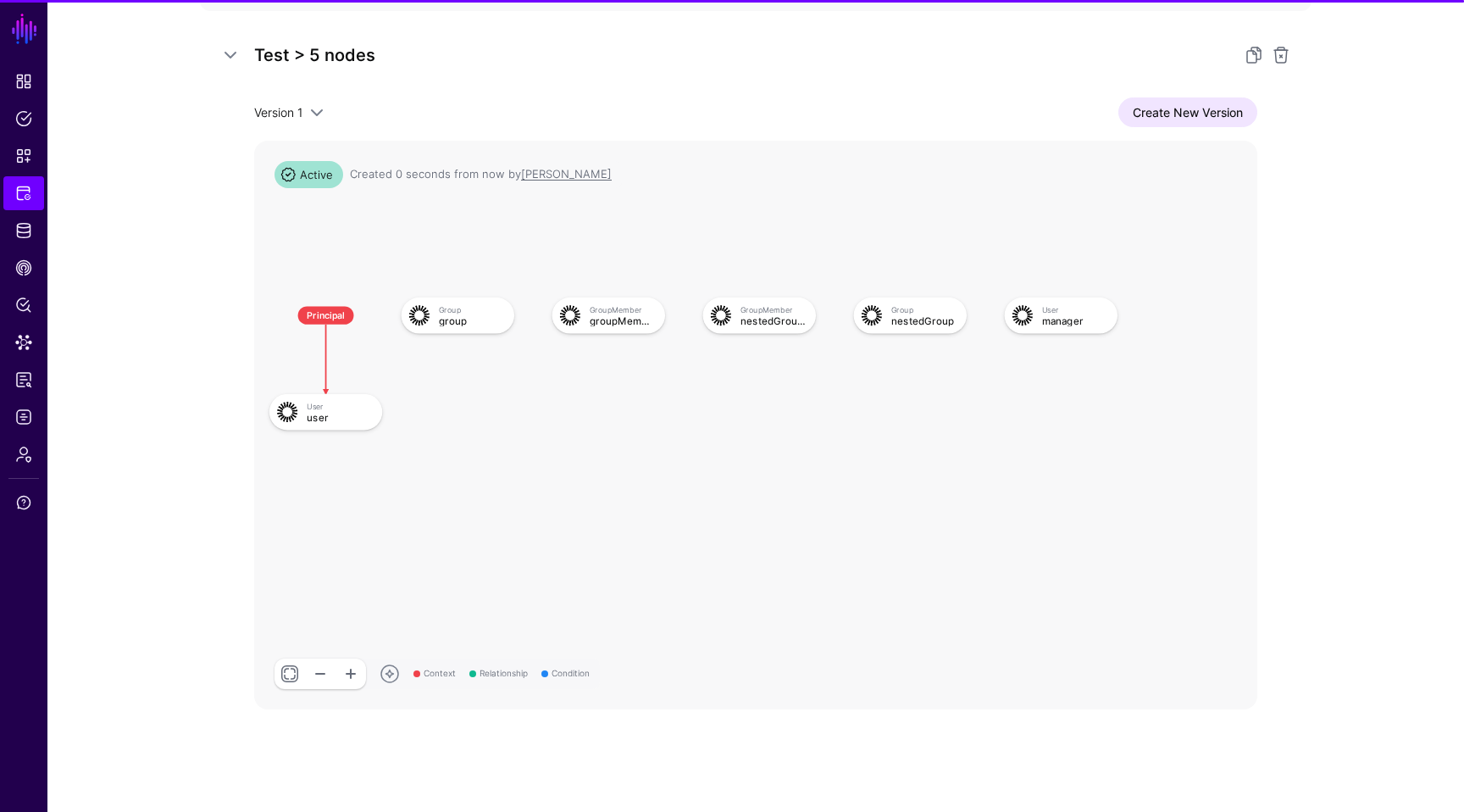
scroll to position [371, 0]
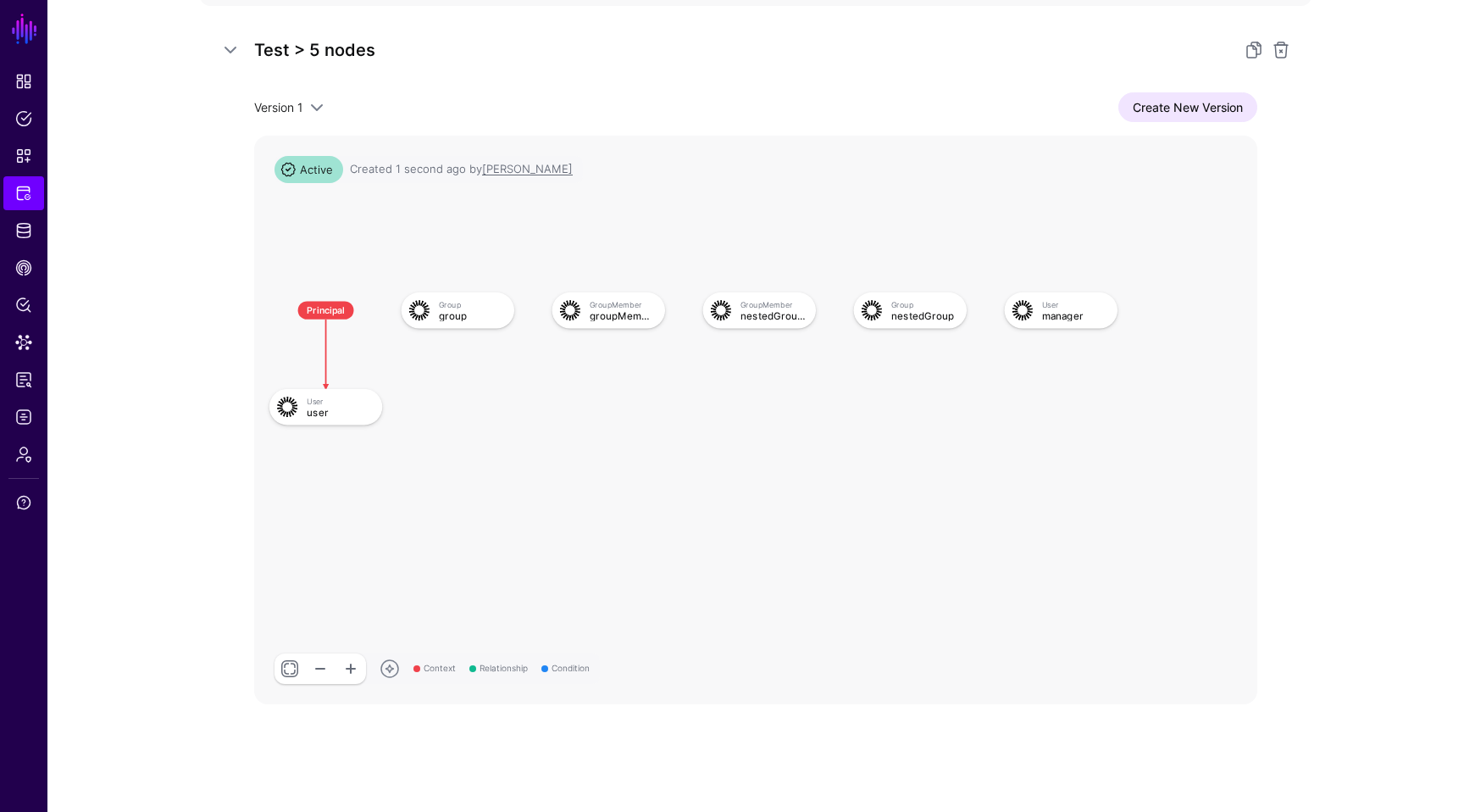
click at [1169, 129] on div "Version 1 Version 1 Create New Version Context Relationship Condition Principal…" at bounding box center [756, 398] width 1003 height 611
click at [1169, 110] on link "Create New Version" at bounding box center [1188, 107] width 139 height 30
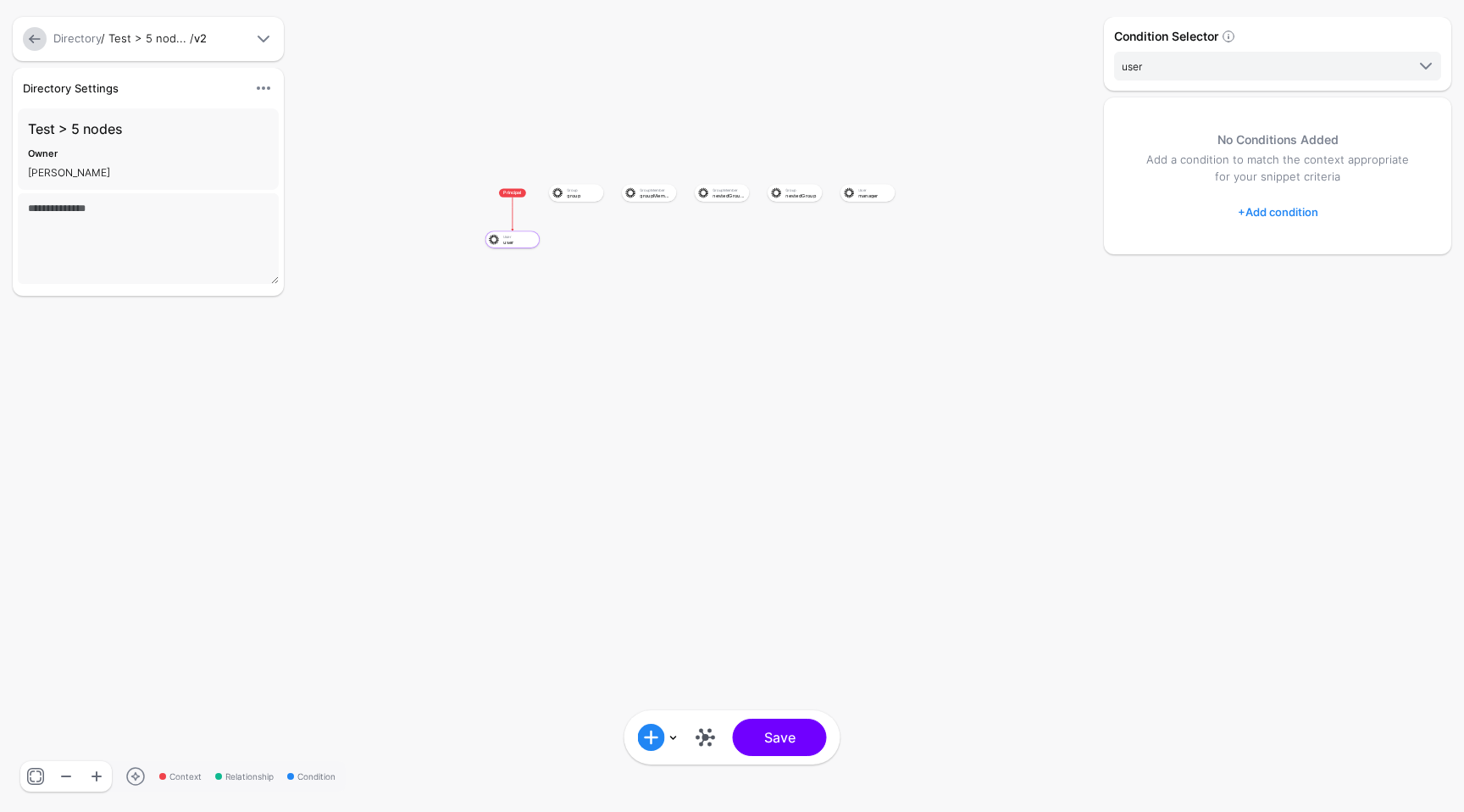
click at [718, 733] on link at bounding box center [706, 737] width 27 height 27
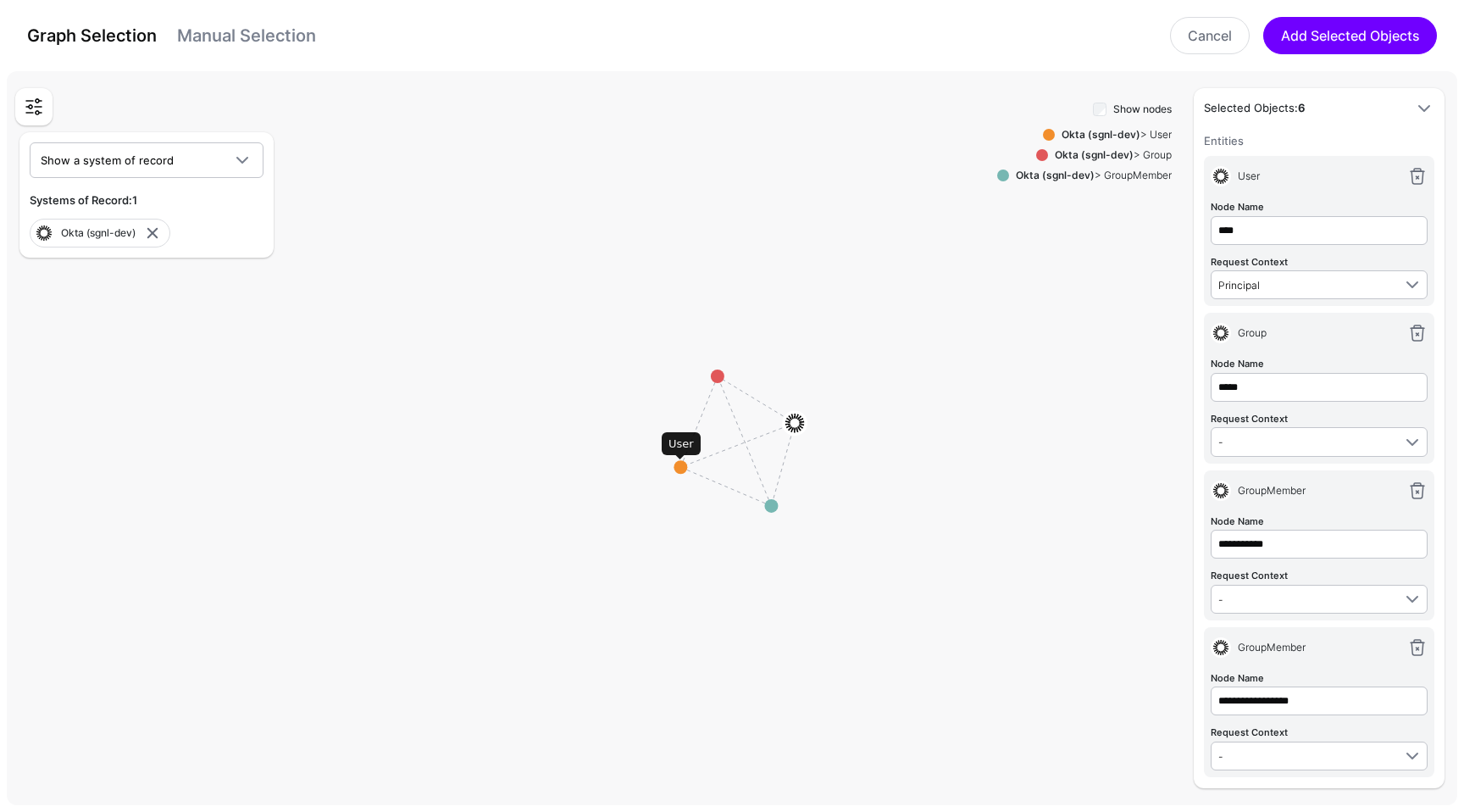
click at [680, 466] on circle at bounding box center [680, 467] width 14 height 14
click at [680, 466] on rect at bounding box center [739, 442] width 146402 height 74044
click at [674, 466] on rect at bounding box center [739, 442] width 146402 height 74044
click at [672, 466] on rect at bounding box center [739, 442] width 146402 height 74044
click at [665, 469] on circle at bounding box center [667, 472] width 14 height 14
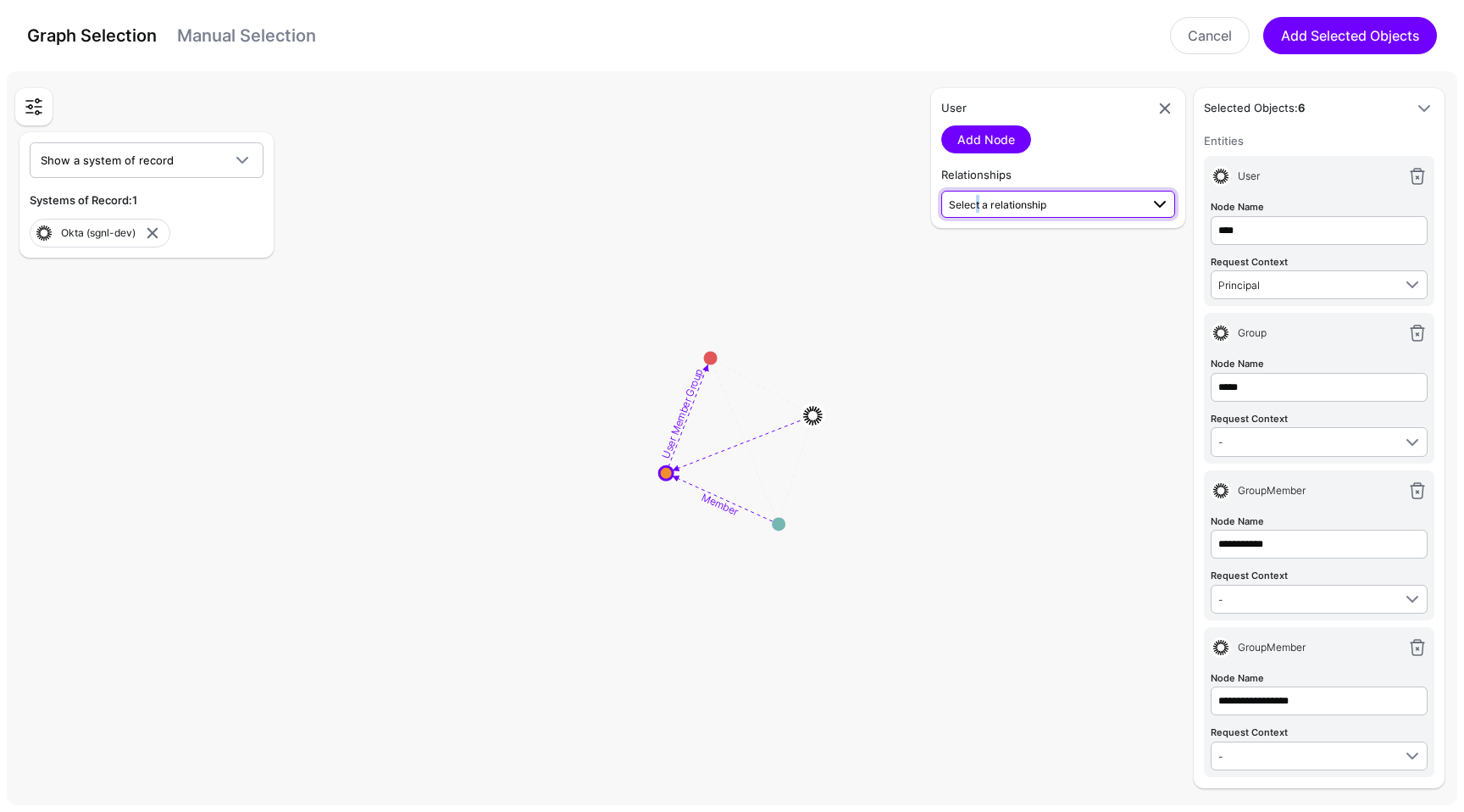
click at [973, 208] on span "Select a relationship" at bounding box center [997, 204] width 97 height 13
click at [1063, 352] on span "User (Okta (s...) - User (Okta (s...)" at bounding box center [1058, 359] width 206 height 14
click at [1020, 254] on link "Add Relationship" at bounding box center [1004, 249] width 126 height 28
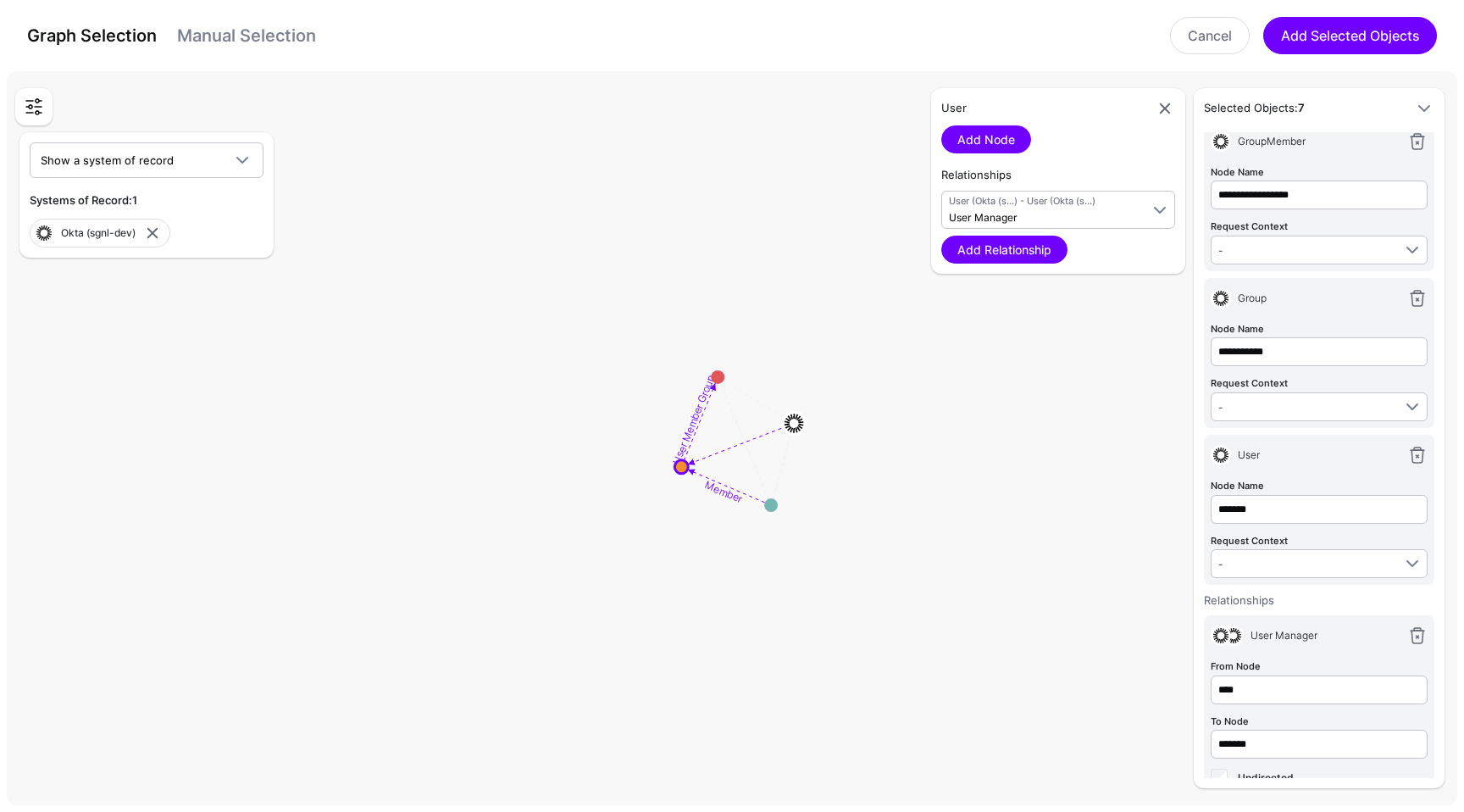
scroll to position [533, 0]
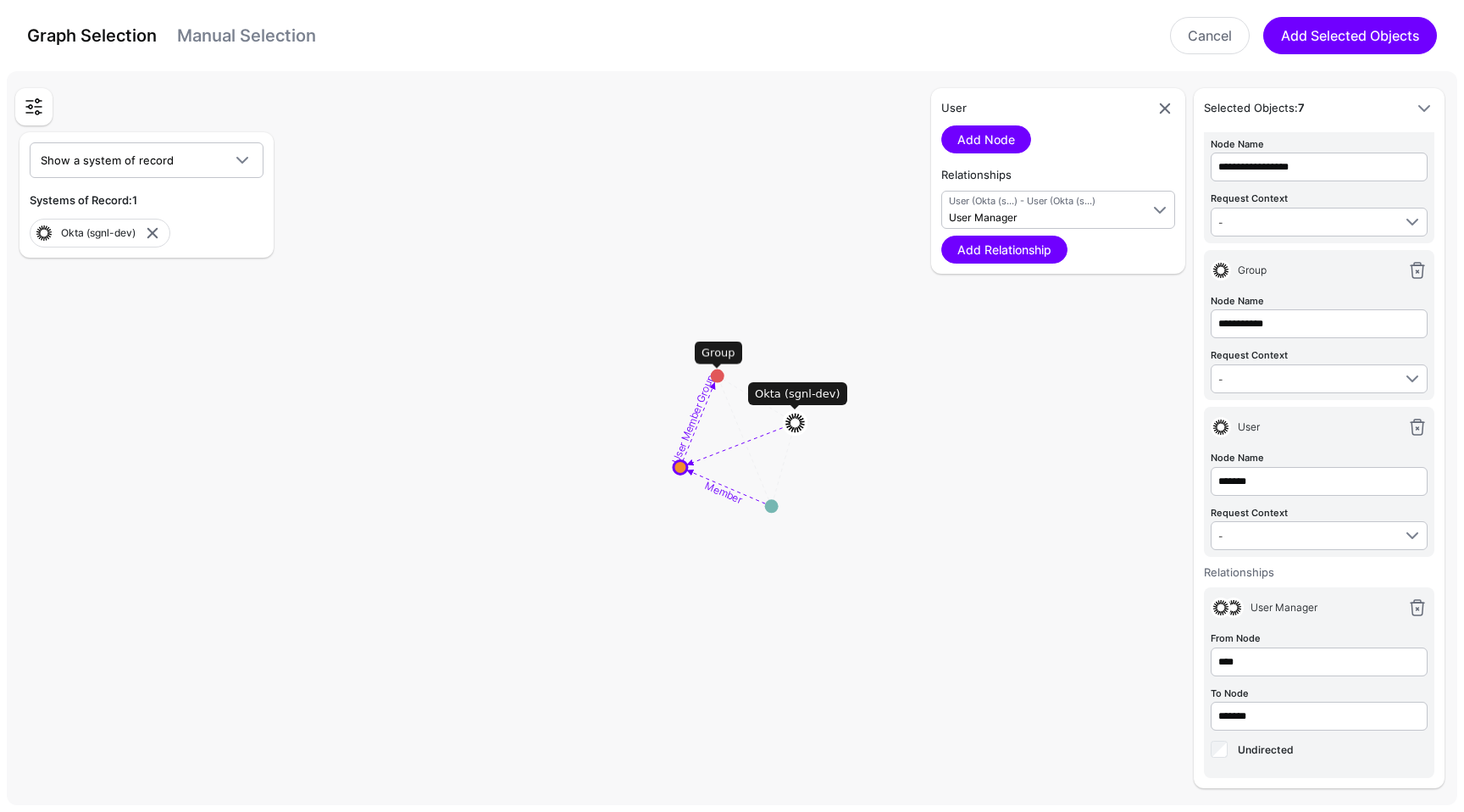
click at [718, 374] on circle at bounding box center [718, 376] width 14 height 14
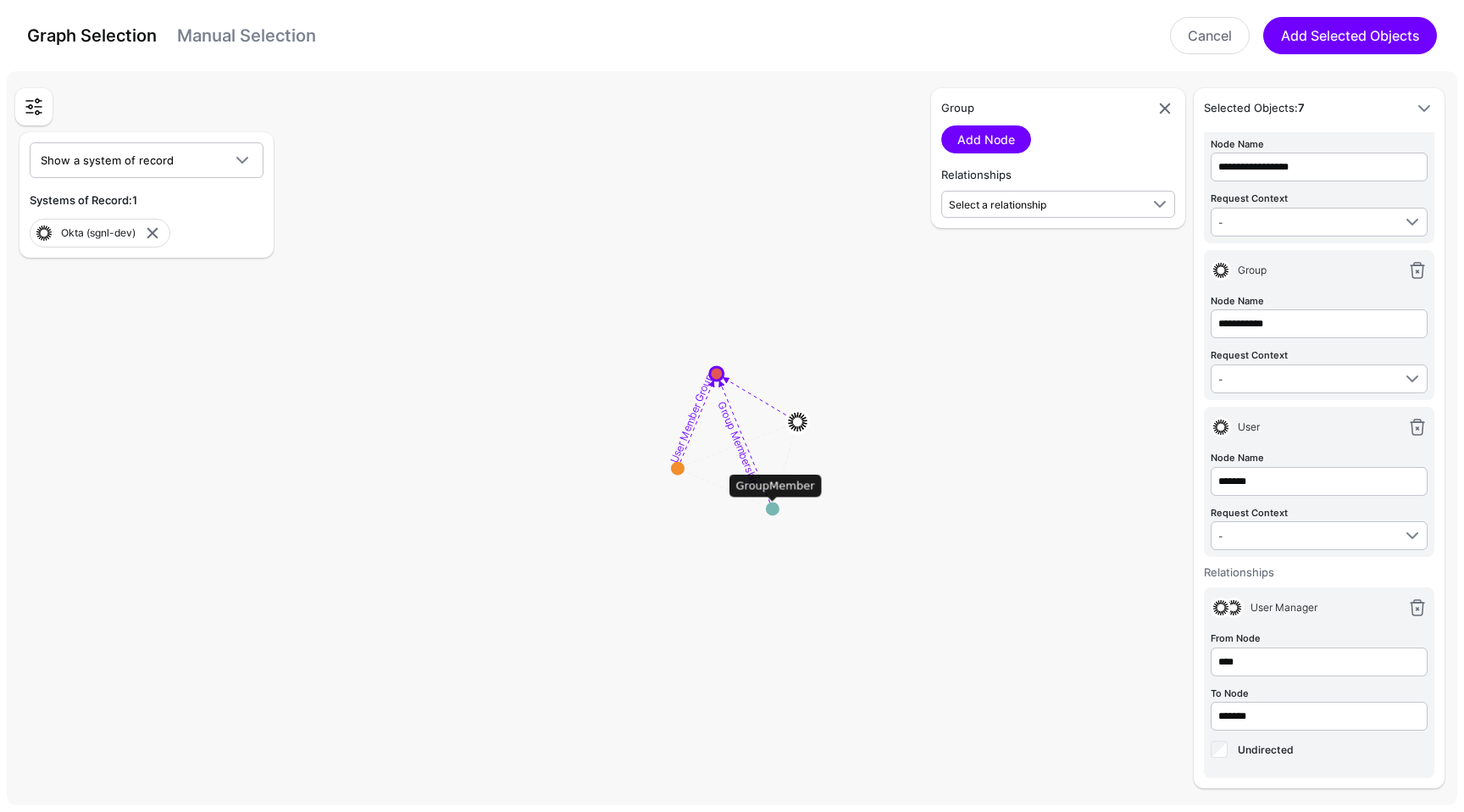
click at [770, 507] on circle at bounding box center [773, 508] width 14 height 14
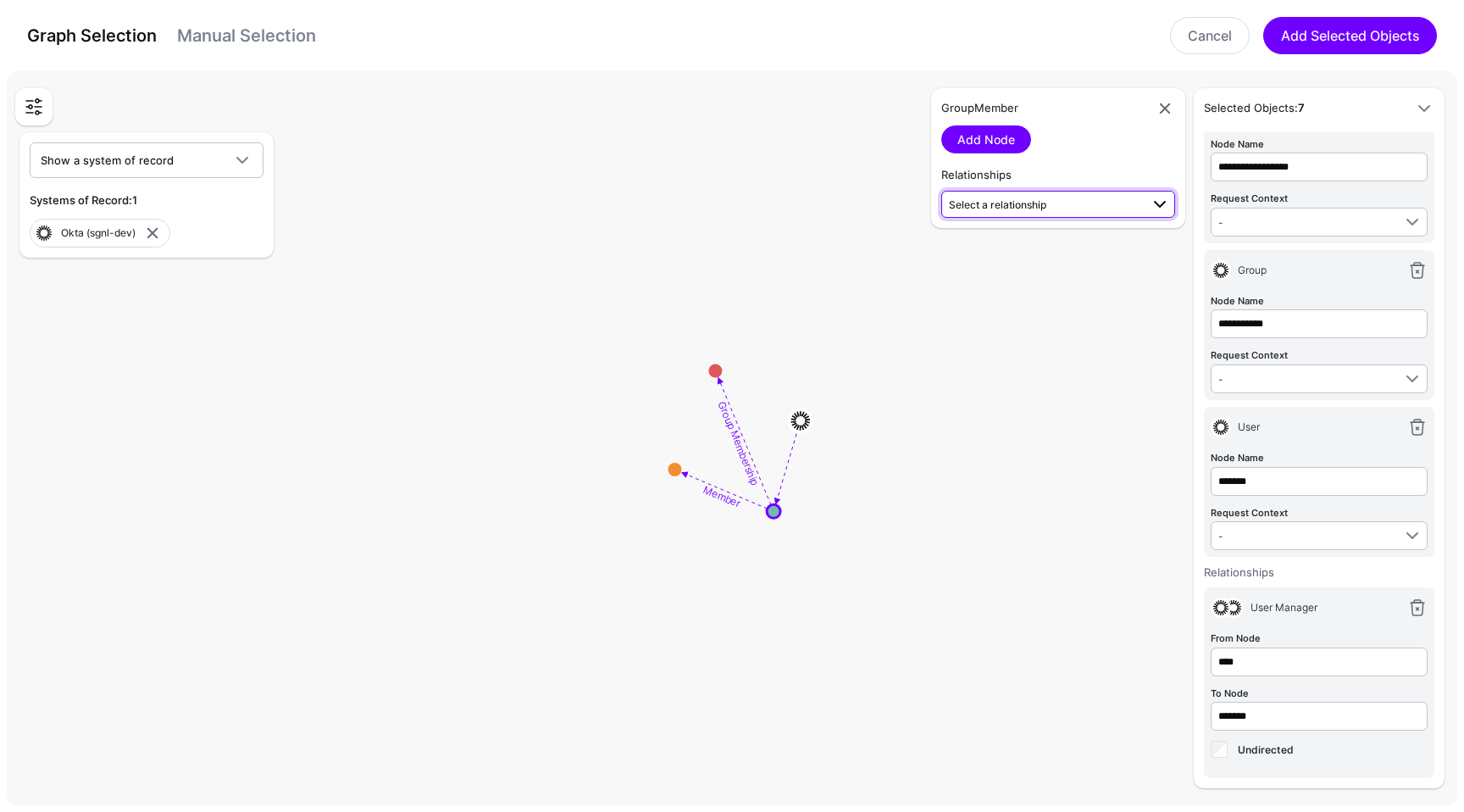
click at [1015, 202] on span "Select a relationship" at bounding box center [997, 204] width 97 height 13
click at [1019, 302] on span "GroupMember (Okta (s...) - Group (Okta (s...)" at bounding box center [1058, 309] width 206 height 14
click at [1015, 245] on link "Add Relationship" at bounding box center [1004, 249] width 126 height 28
click at [1020, 209] on span "GroupMember (Okta (s...) - Group (Okta (s...) Group Membership" at bounding box center [1044, 209] width 191 height 32
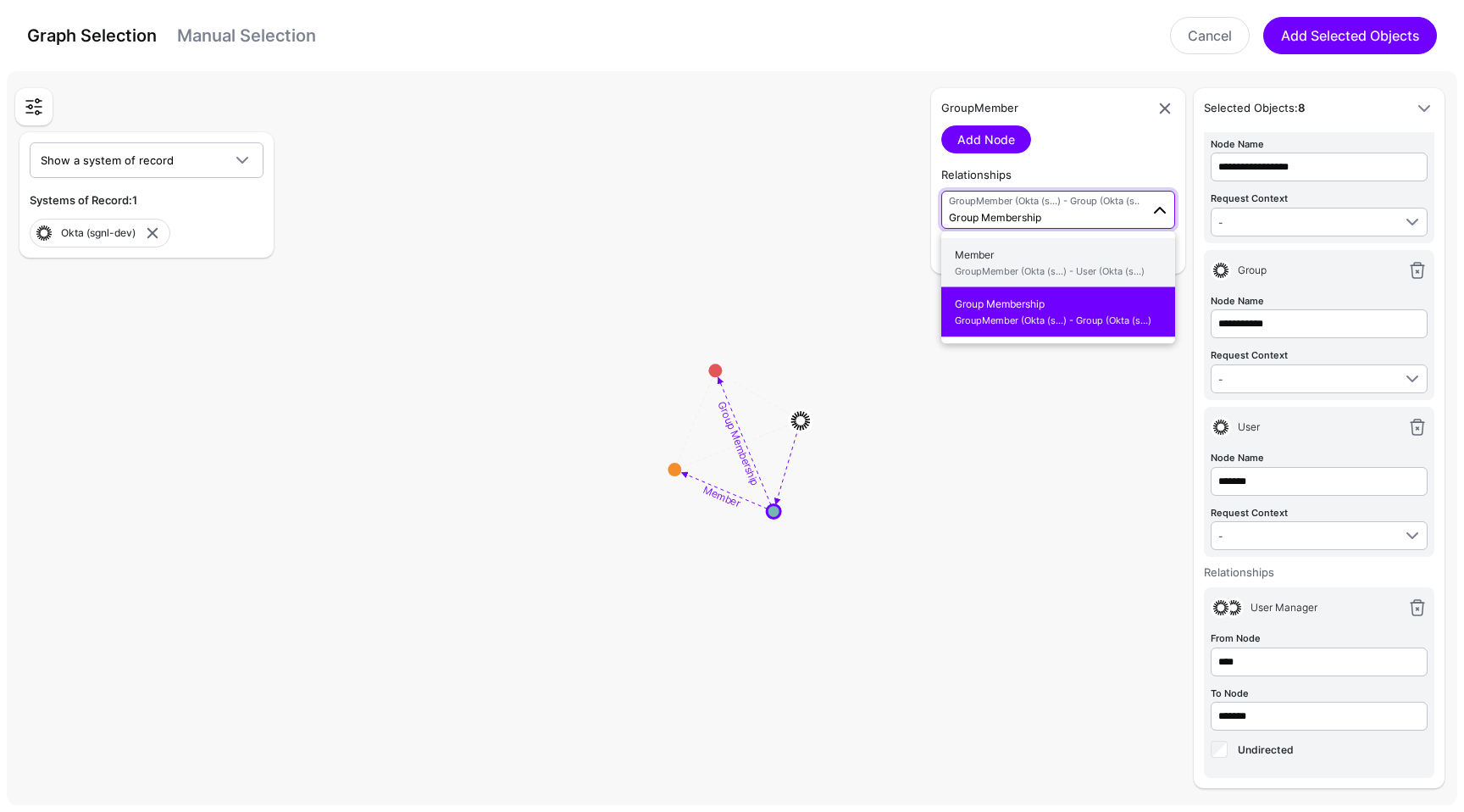
click at [1034, 265] on span "GroupMember (Okta (s...) - User (Okta (s...)" at bounding box center [1058, 270] width 206 height 14
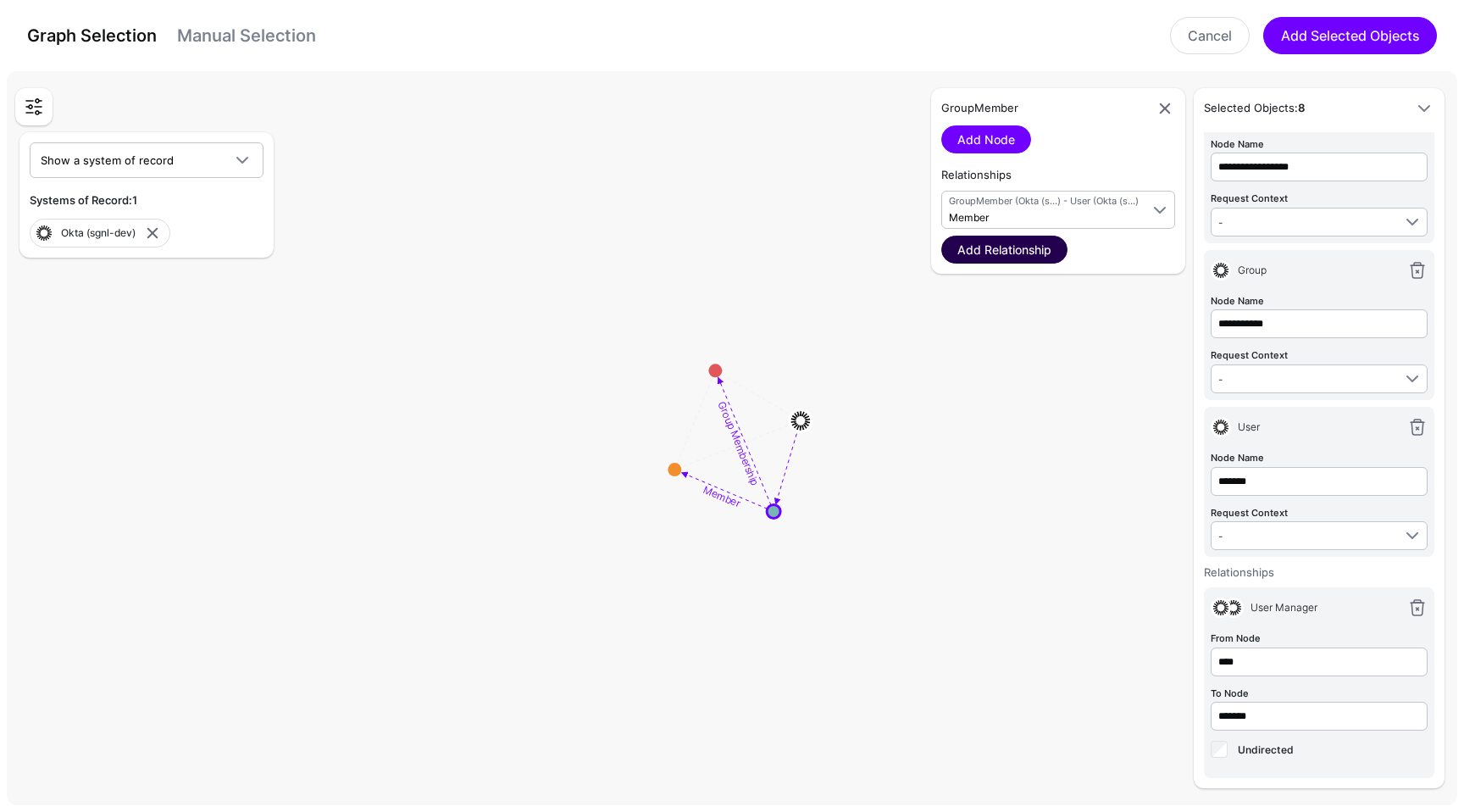
click at [1025, 246] on link "Add Relationship" at bounding box center [1004, 249] width 126 height 28
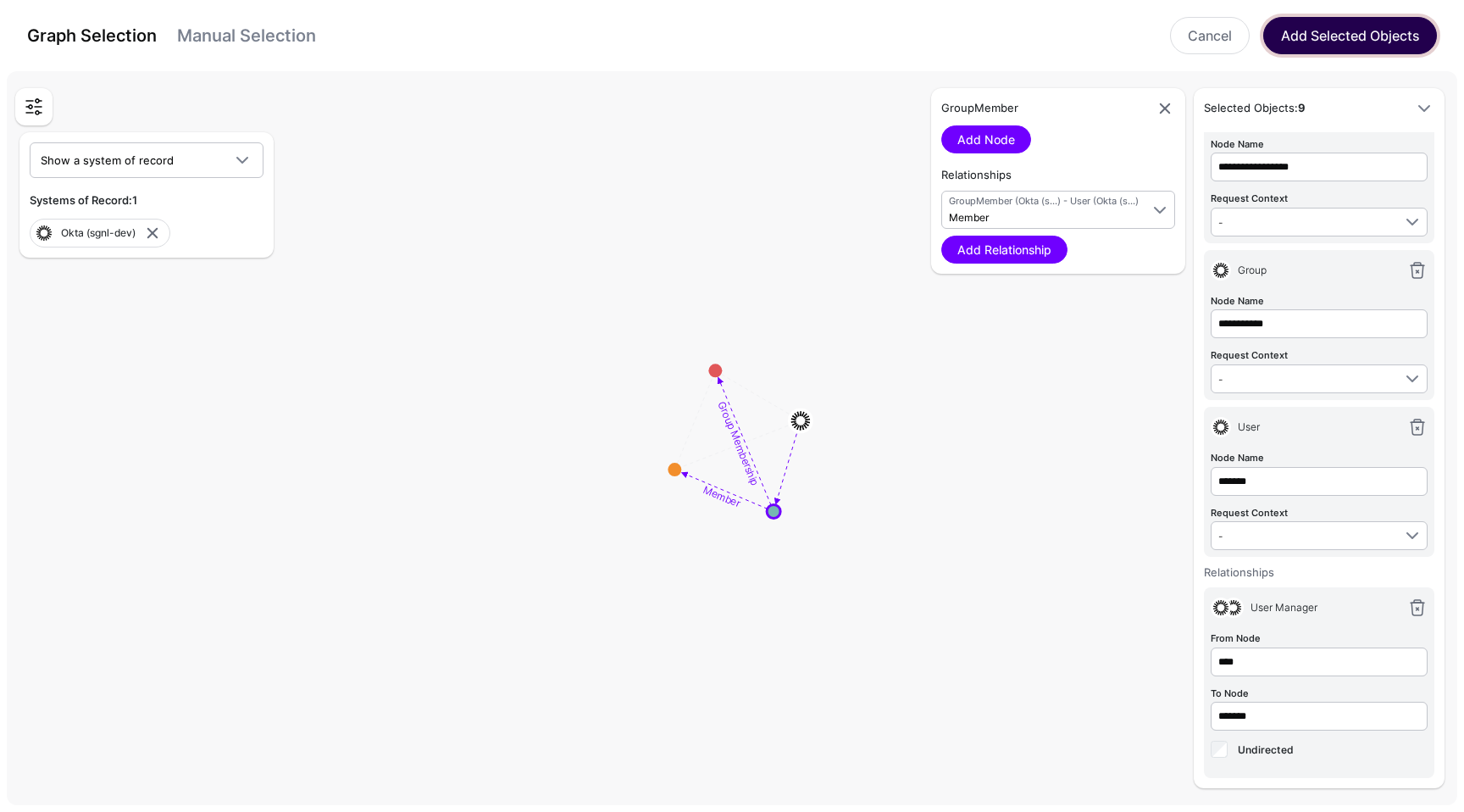
click at [1281, 45] on button "Add Selected Objects" at bounding box center [1350, 36] width 174 height 38
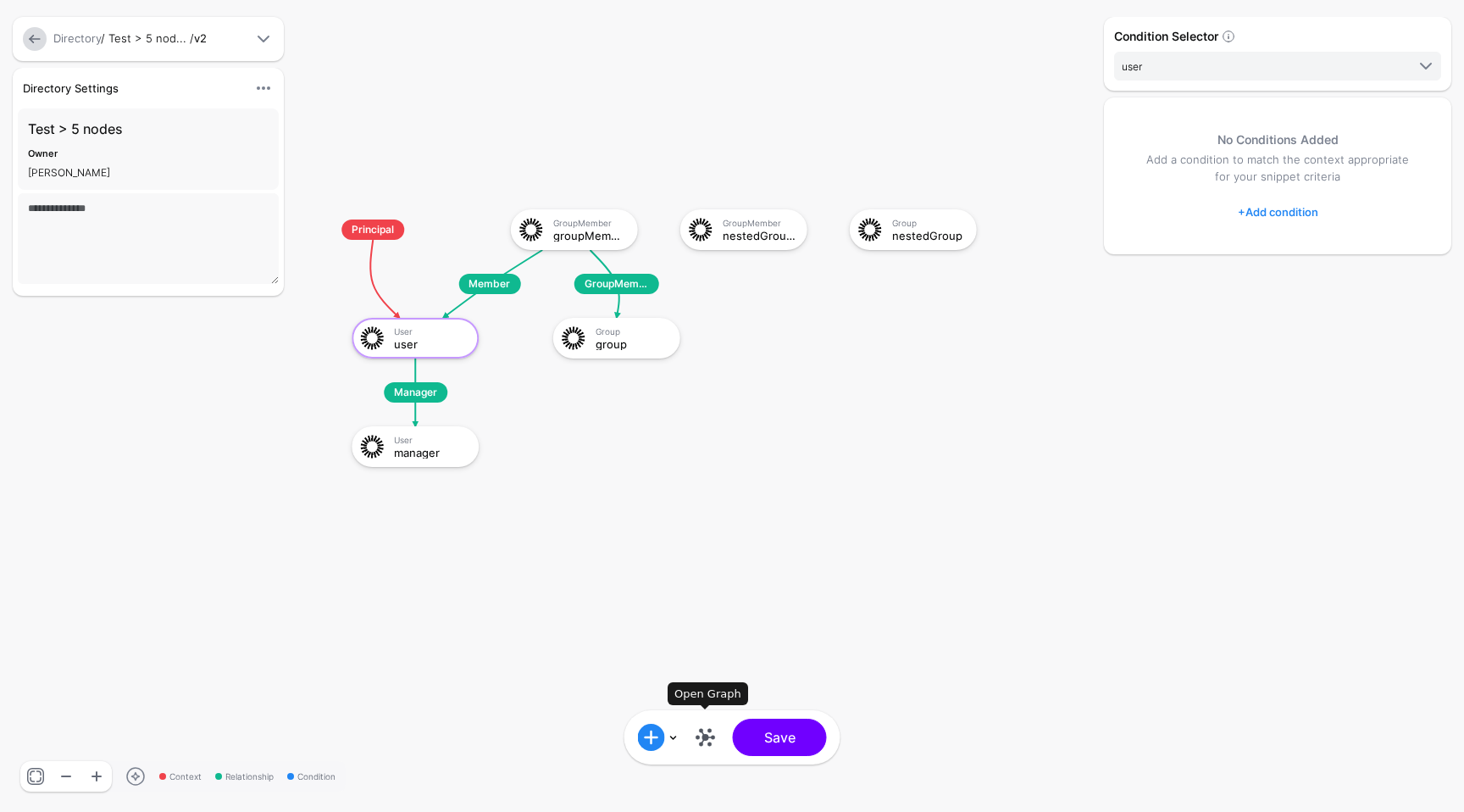
click at [707, 734] on link at bounding box center [706, 737] width 27 height 27
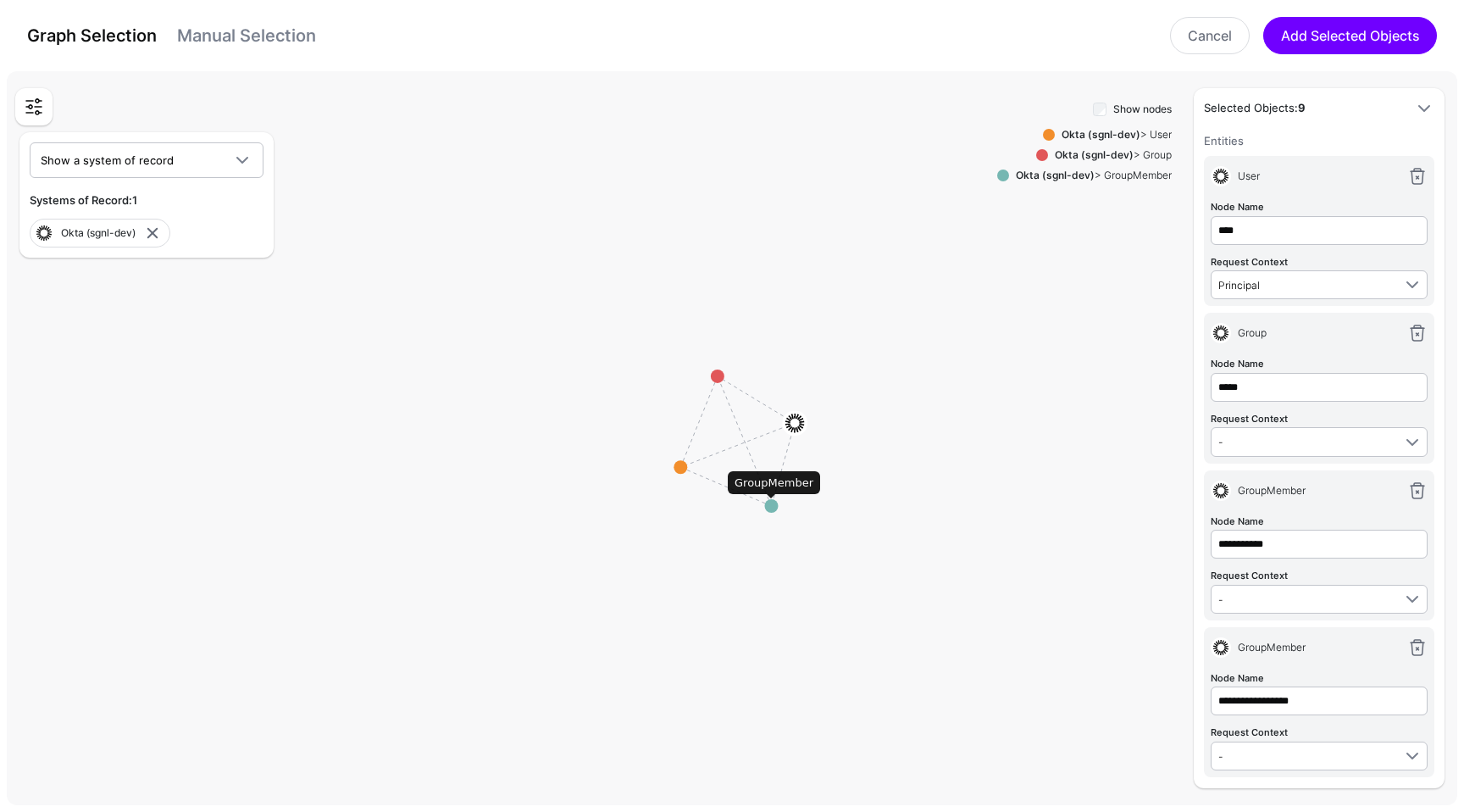
click at [772, 503] on circle at bounding box center [771, 505] width 14 height 14
click at [772, 503] on rect at bounding box center [739, 442] width 146402 height 74044
click at [708, 364] on circle at bounding box center [711, 360] width 14 height 14
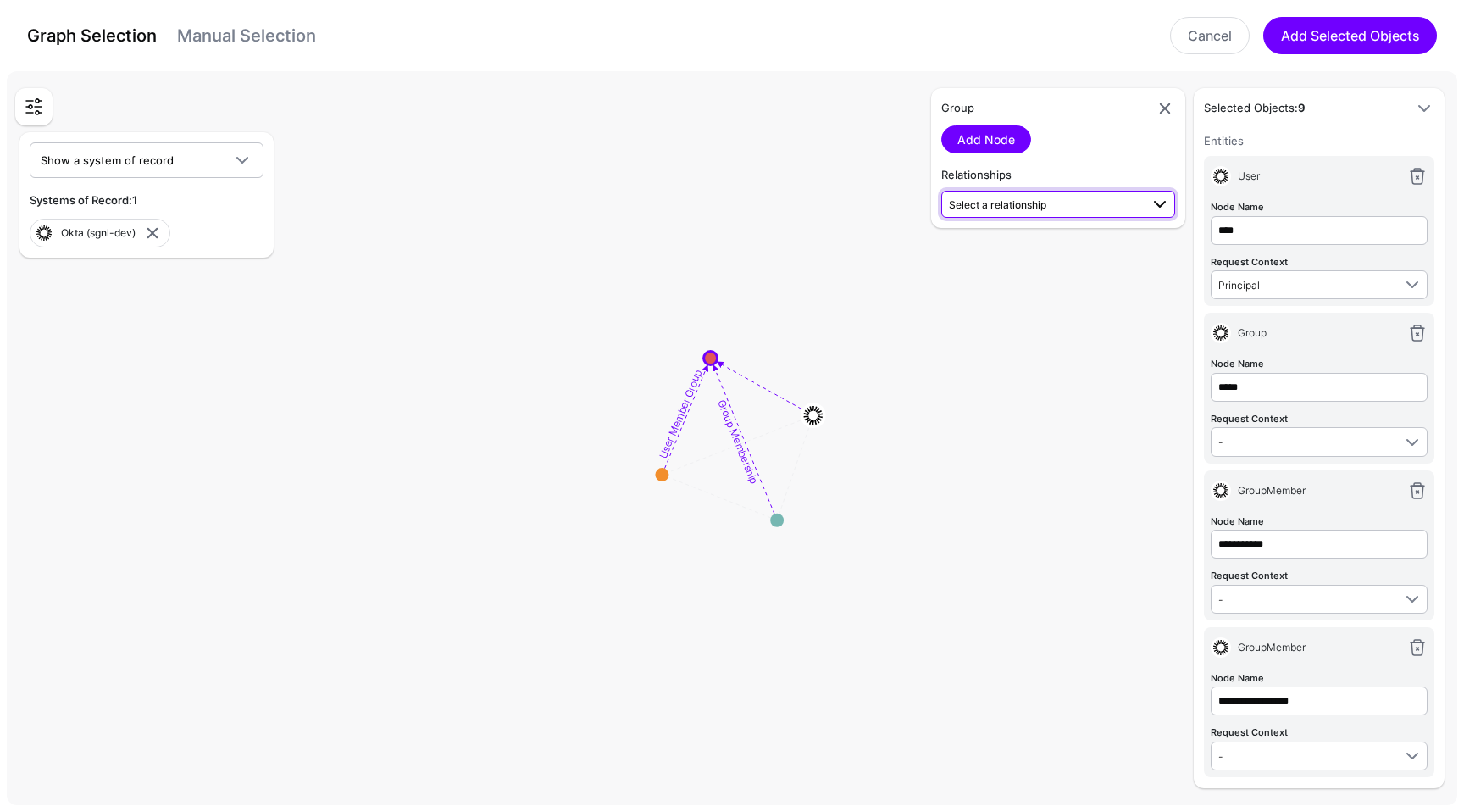
click at [997, 205] on span "Select a relationship" at bounding box center [997, 204] width 97 height 13
click at [1004, 286] on span "Group Membership GroupMember (Okta (s...) - Group (Okta (s...)" at bounding box center [1058, 300] width 206 height 40
click at [1024, 250] on link "Add Relationship" at bounding box center [1004, 249] width 126 height 28
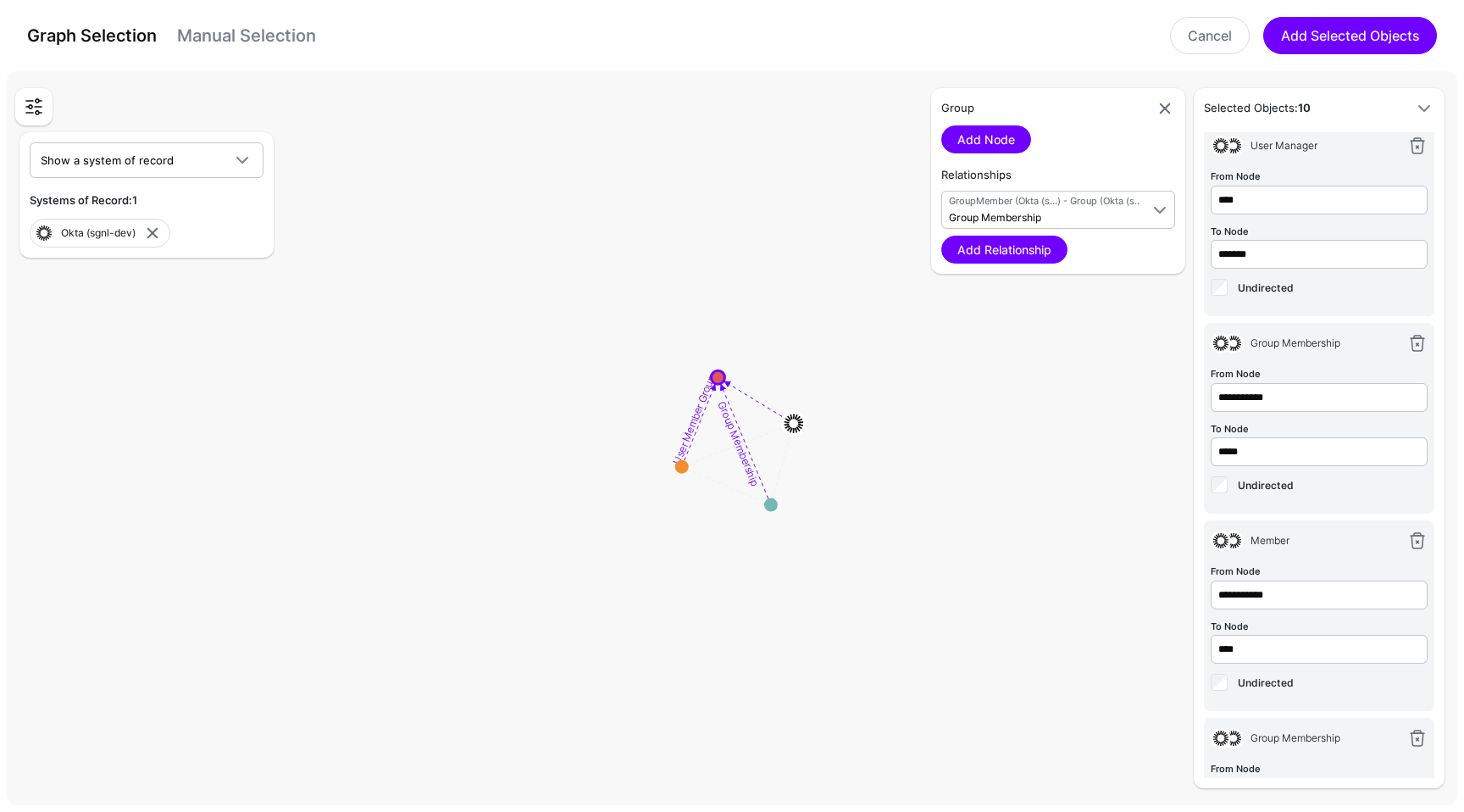
scroll to position [1123, 0]
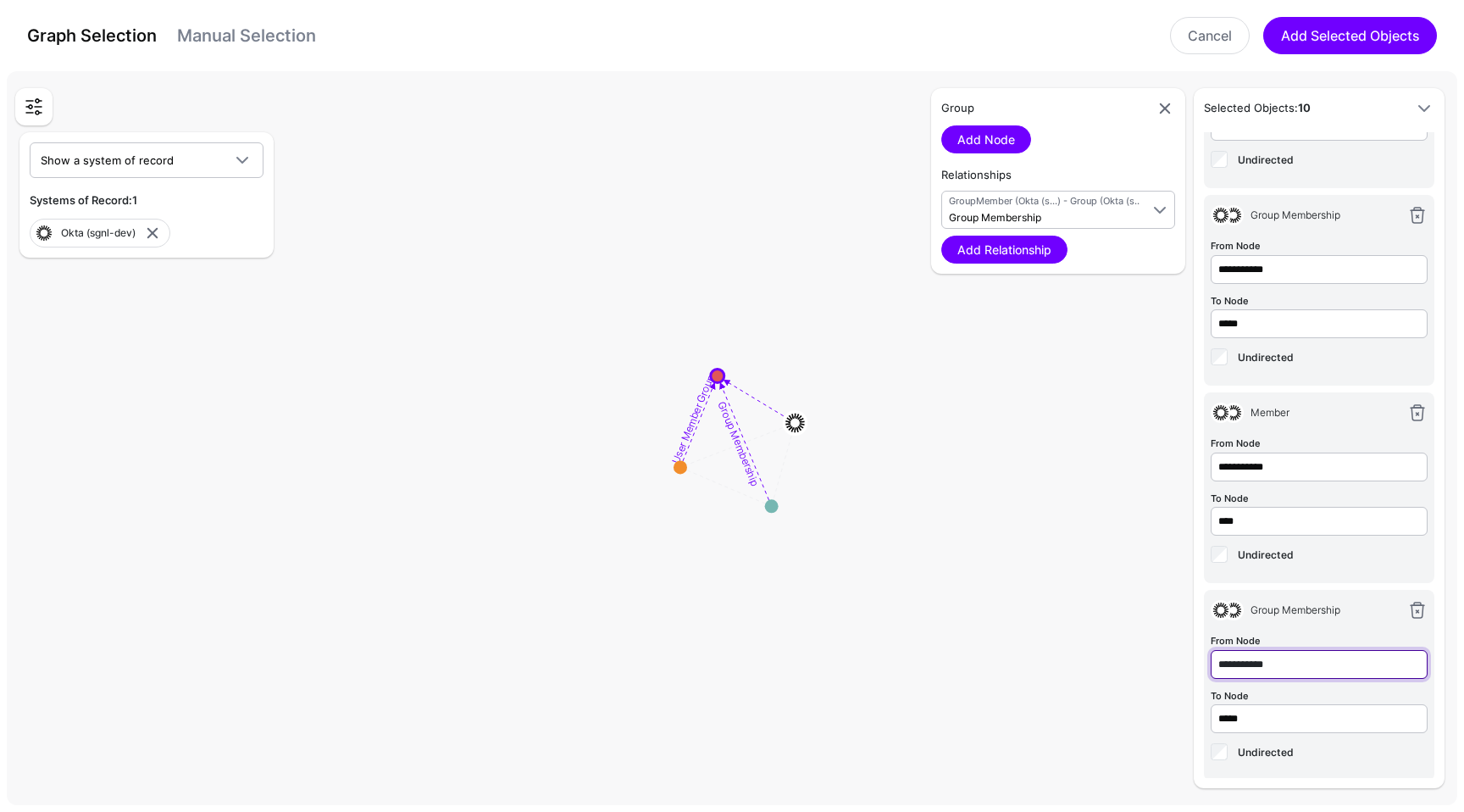
click at [1223, 87] on input "**********" at bounding box center [1318, 72] width 217 height 29
type input "**********"
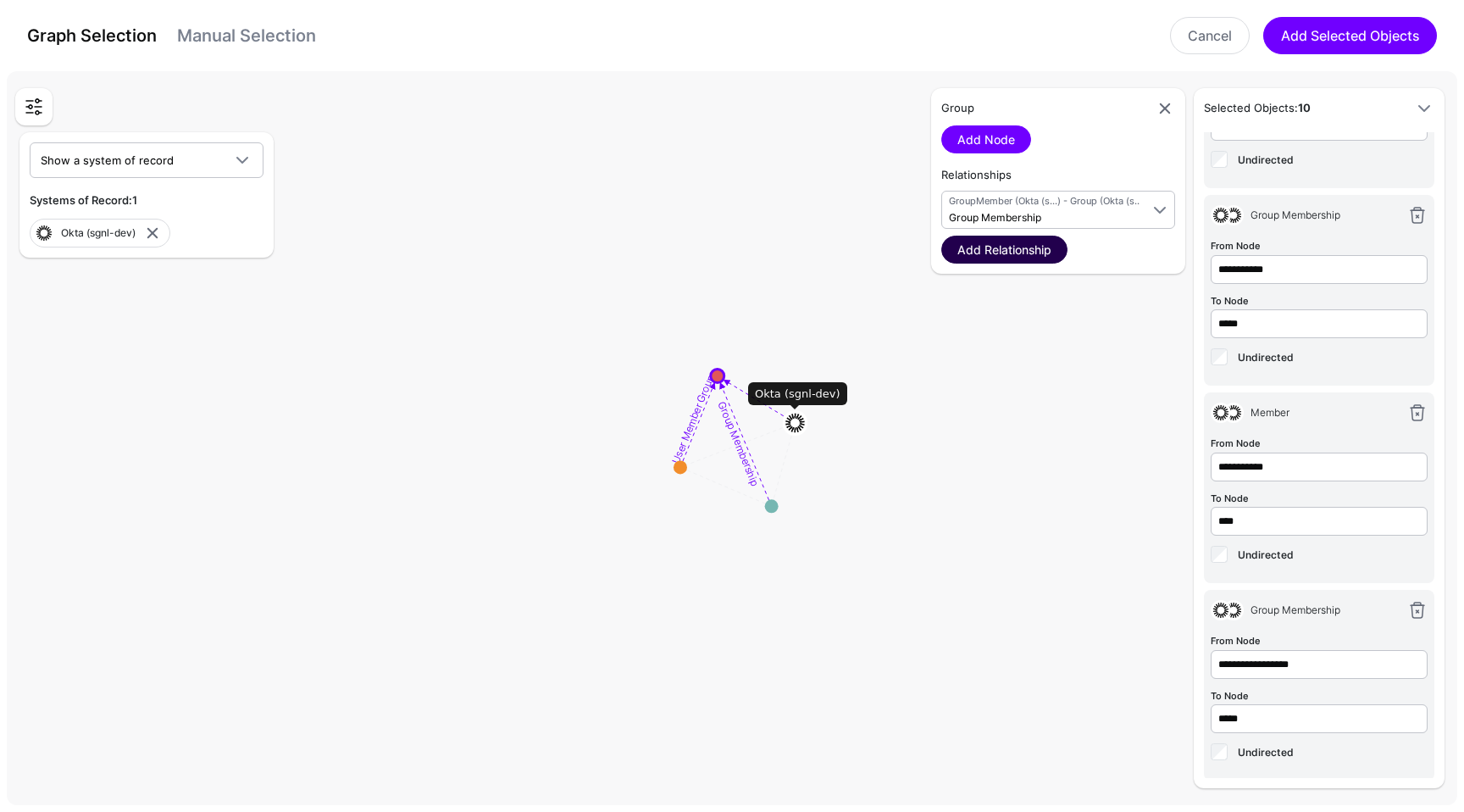
click at [1012, 248] on link "Add Relationship" at bounding box center [1004, 249] width 126 height 28
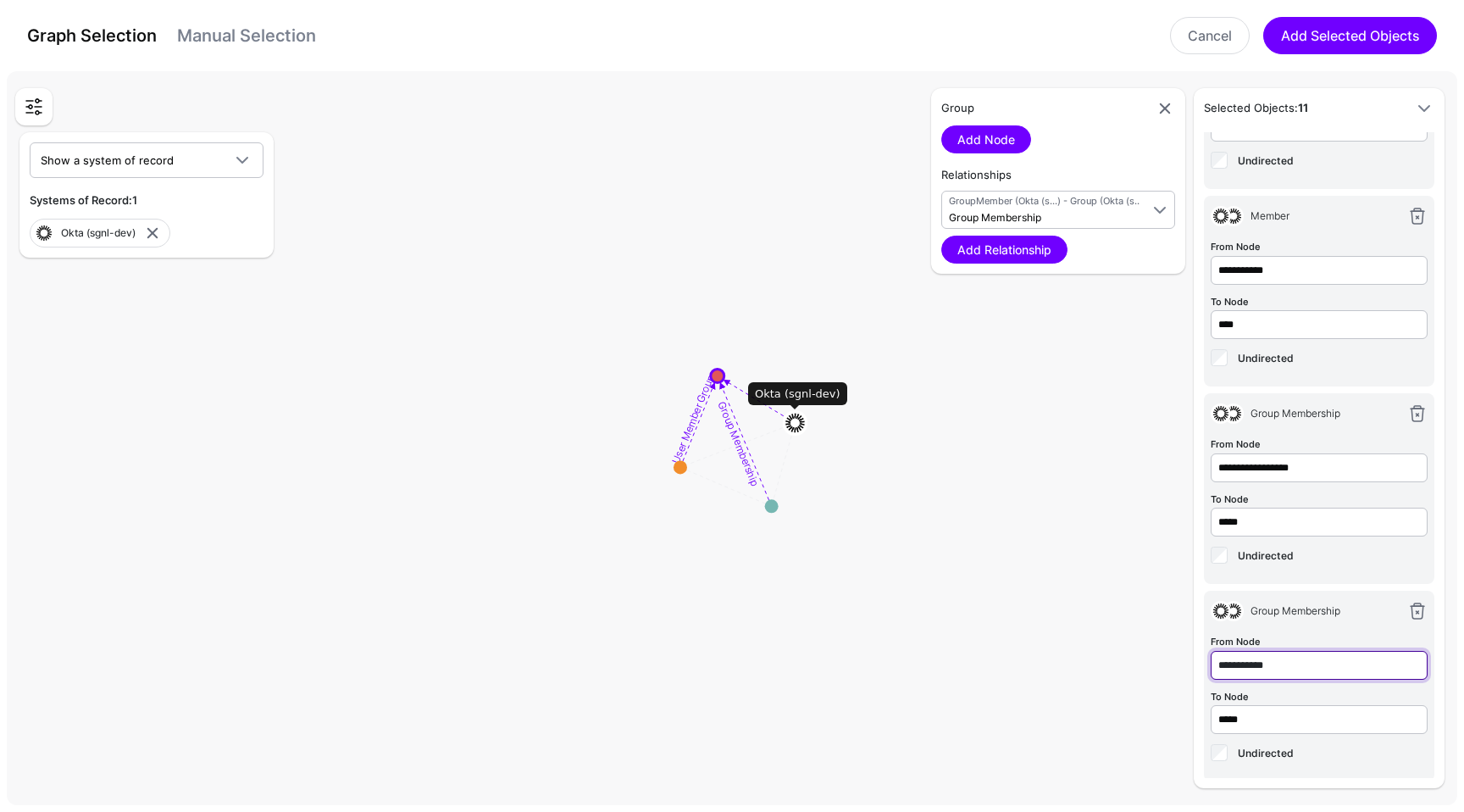
type input "**********"
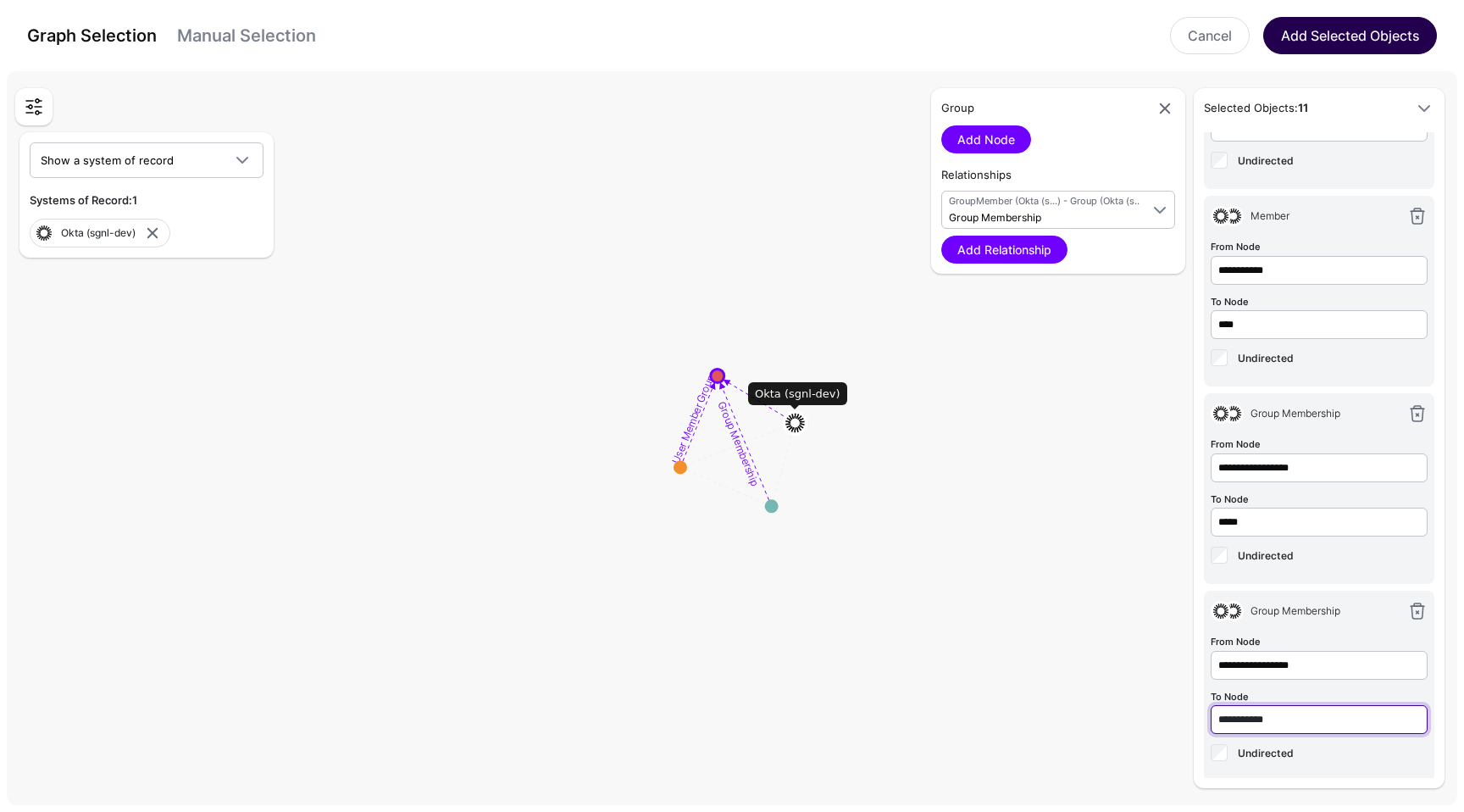
type input "**********"
click at [1328, 45] on button "Add Selected Objects" at bounding box center [1350, 36] width 174 height 38
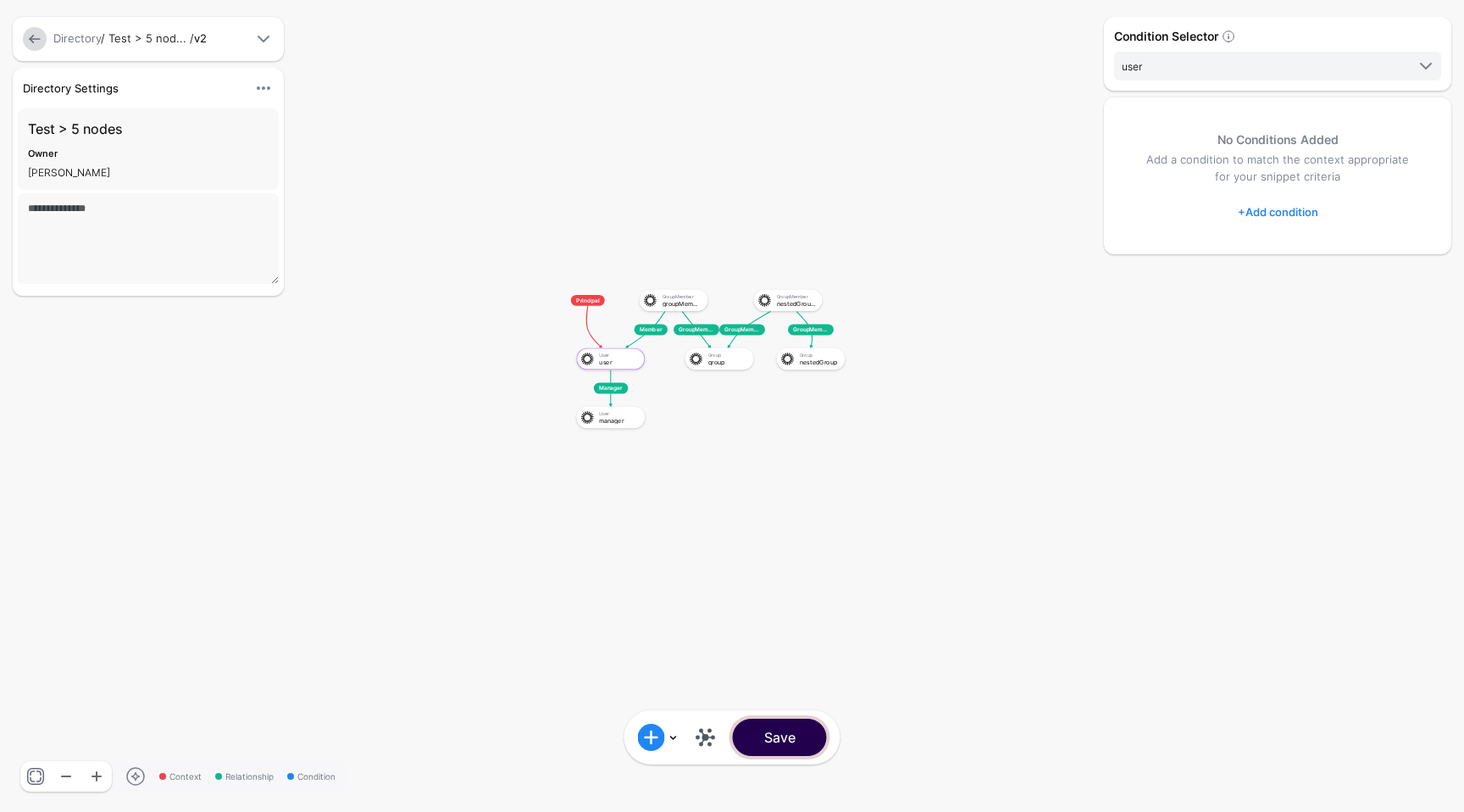
click at [778, 739] on button "Save" at bounding box center [780, 737] width 95 height 38
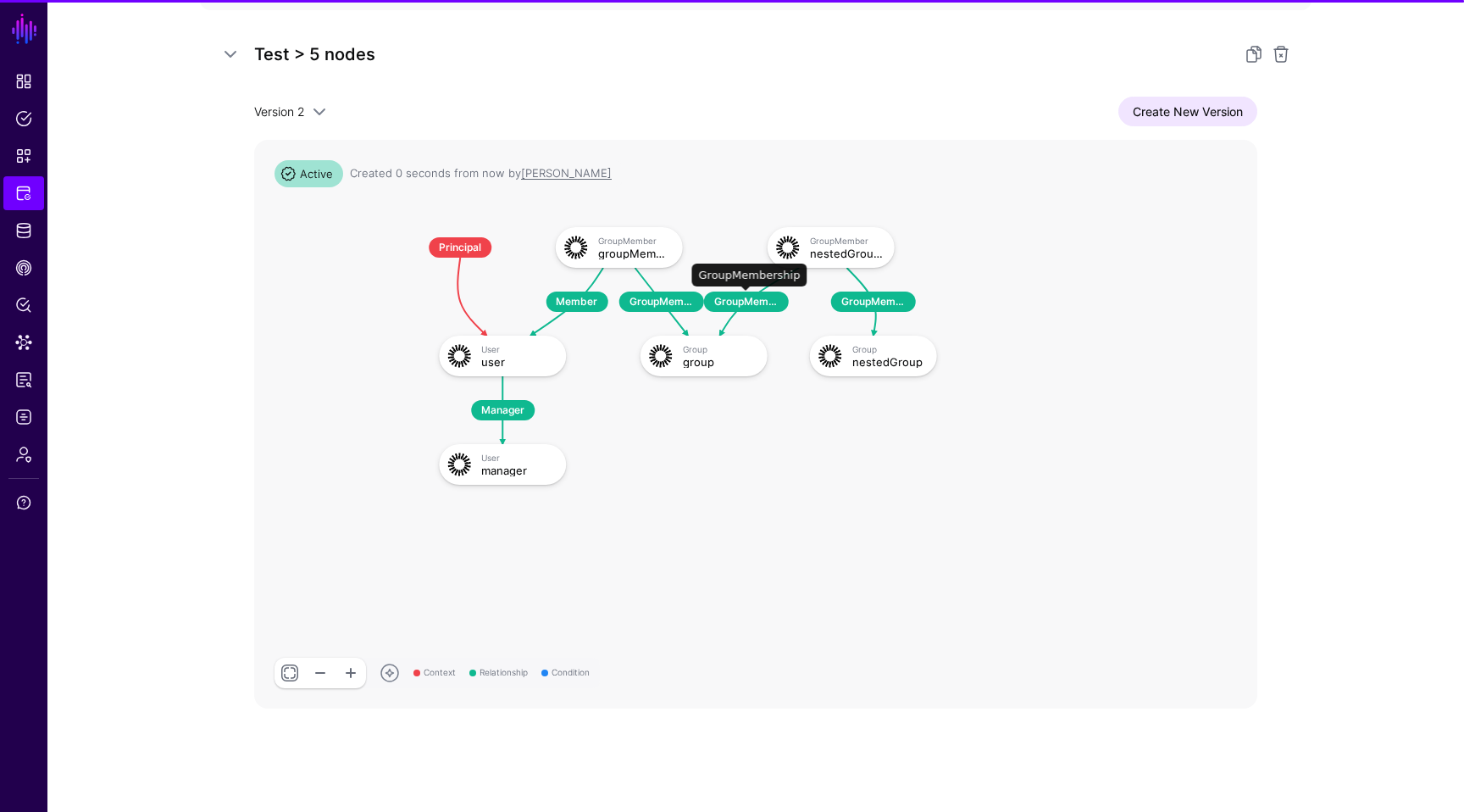
scroll to position [371, 0]
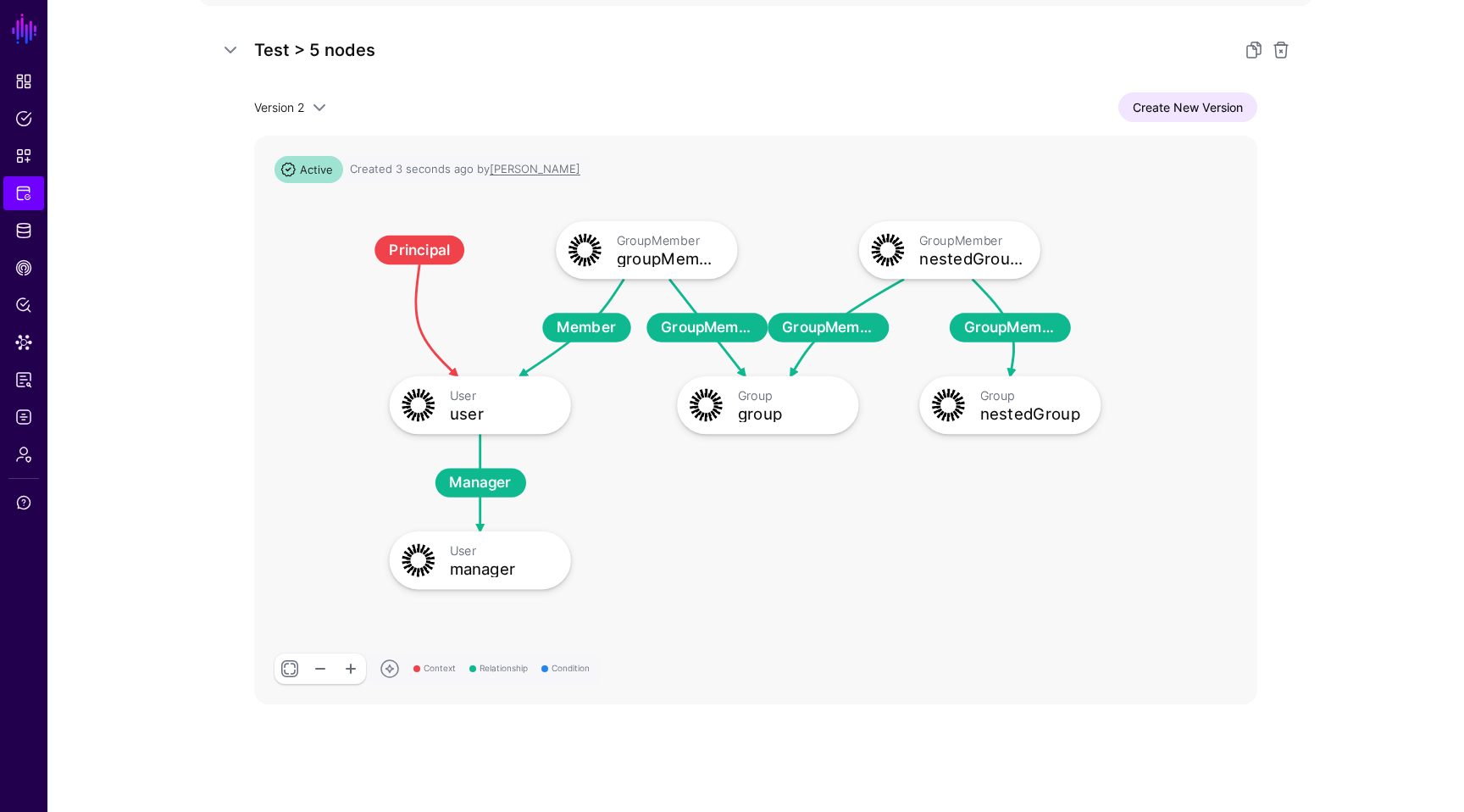
drag, startPoint x: 720, startPoint y: 430, endPoint x: 809, endPoint y: 534, distance: 136.9
click at [809, 534] on rect at bounding box center [335, 197] width 143447 height 81169
